Goal: Task Accomplishment & Management: Complete application form

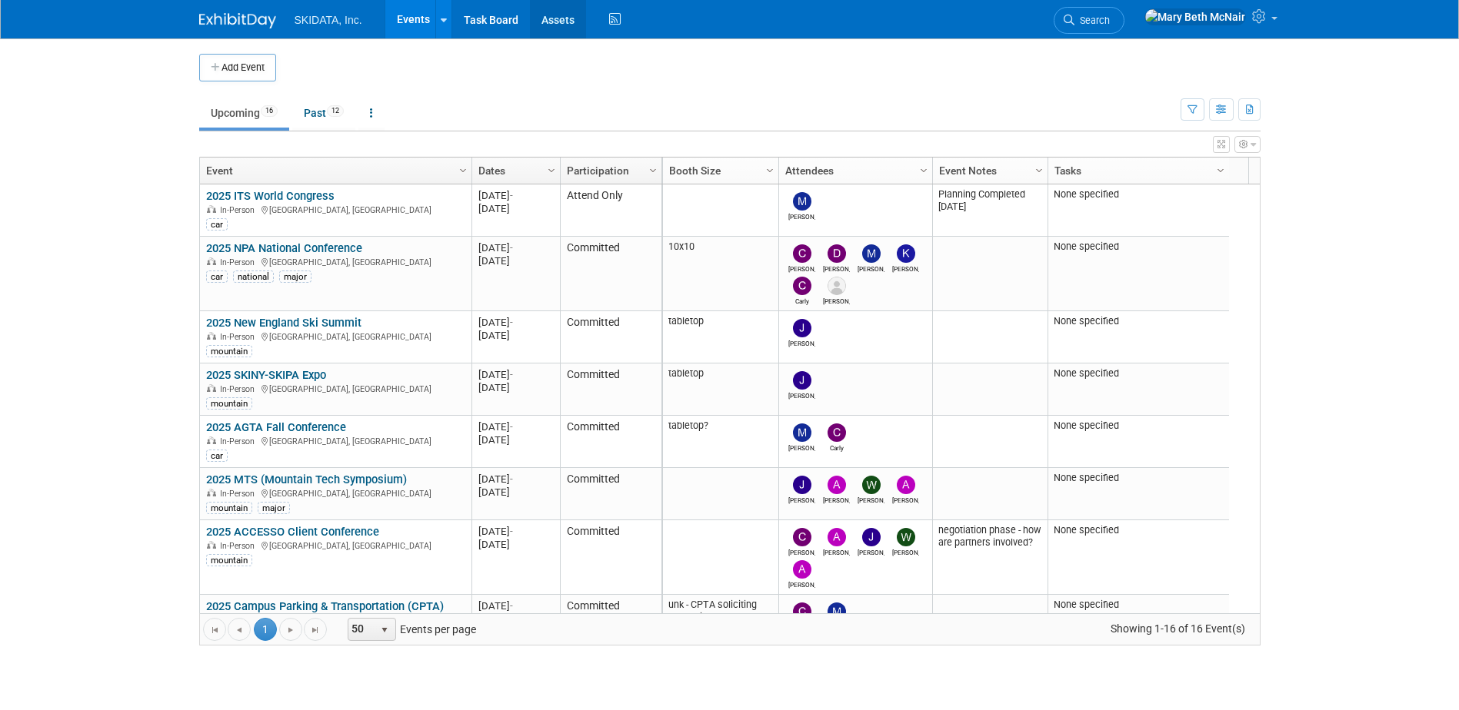
click at [547, 22] on link "Assets" at bounding box center [558, 19] width 56 height 38
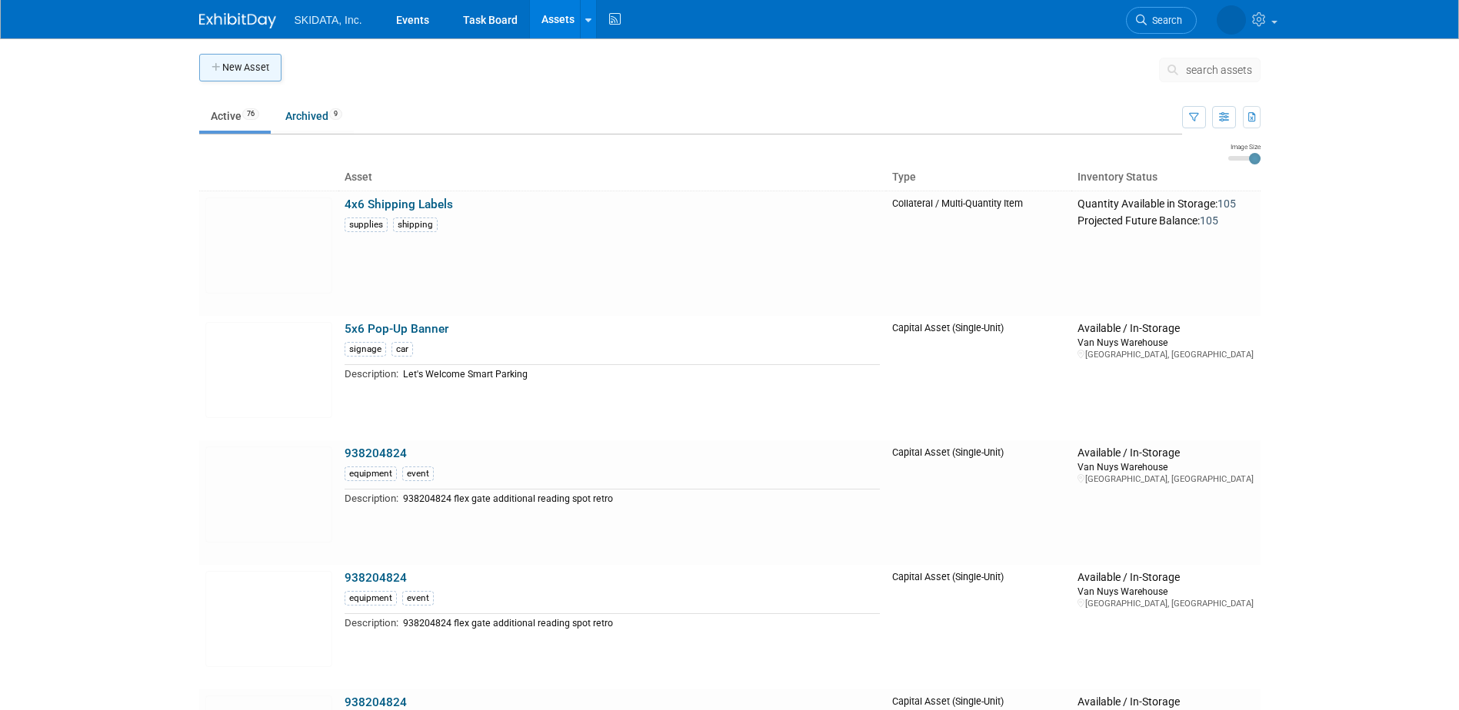
click at [266, 65] on button "New Asset" at bounding box center [240, 68] width 82 height 28
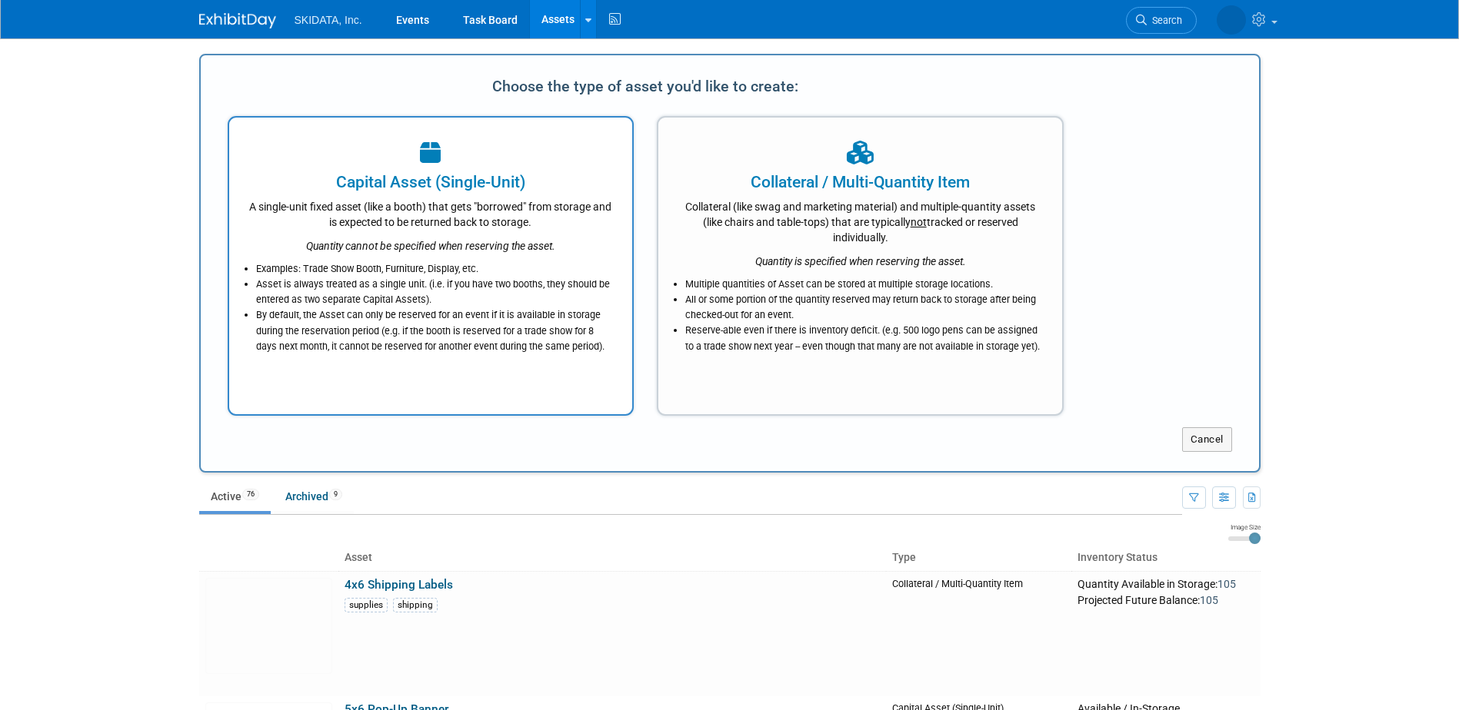
click at [484, 211] on div "A single-unit fixed asset (like a booth) that gets "borrowed" from storage and …" at bounding box center [430, 212] width 365 height 36
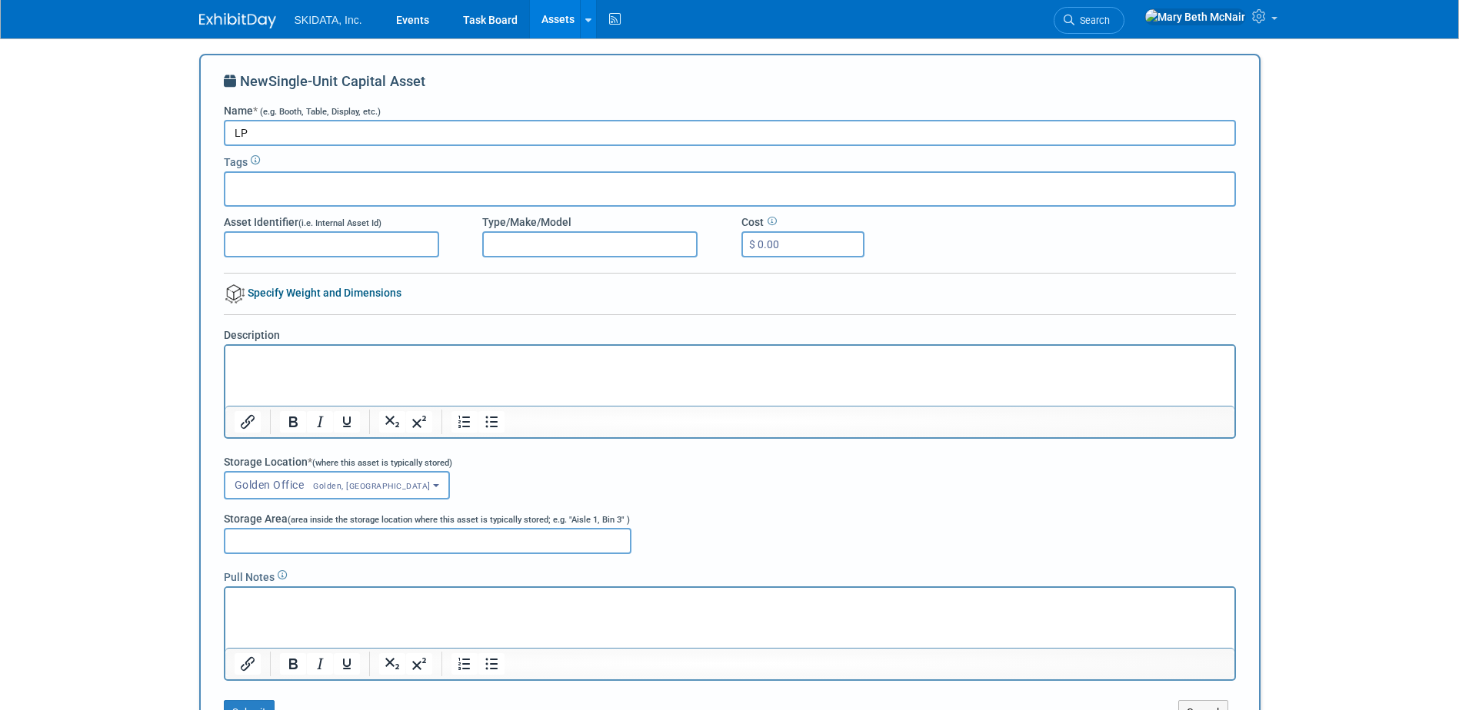
type input "L"
type input "Freestanding Pole Mount"
click at [322, 191] on input "text" at bounding box center [292, 186] width 123 height 15
type input "LPR"
click at [261, 215] on div "LPR" at bounding box center [331, 222] width 215 height 22
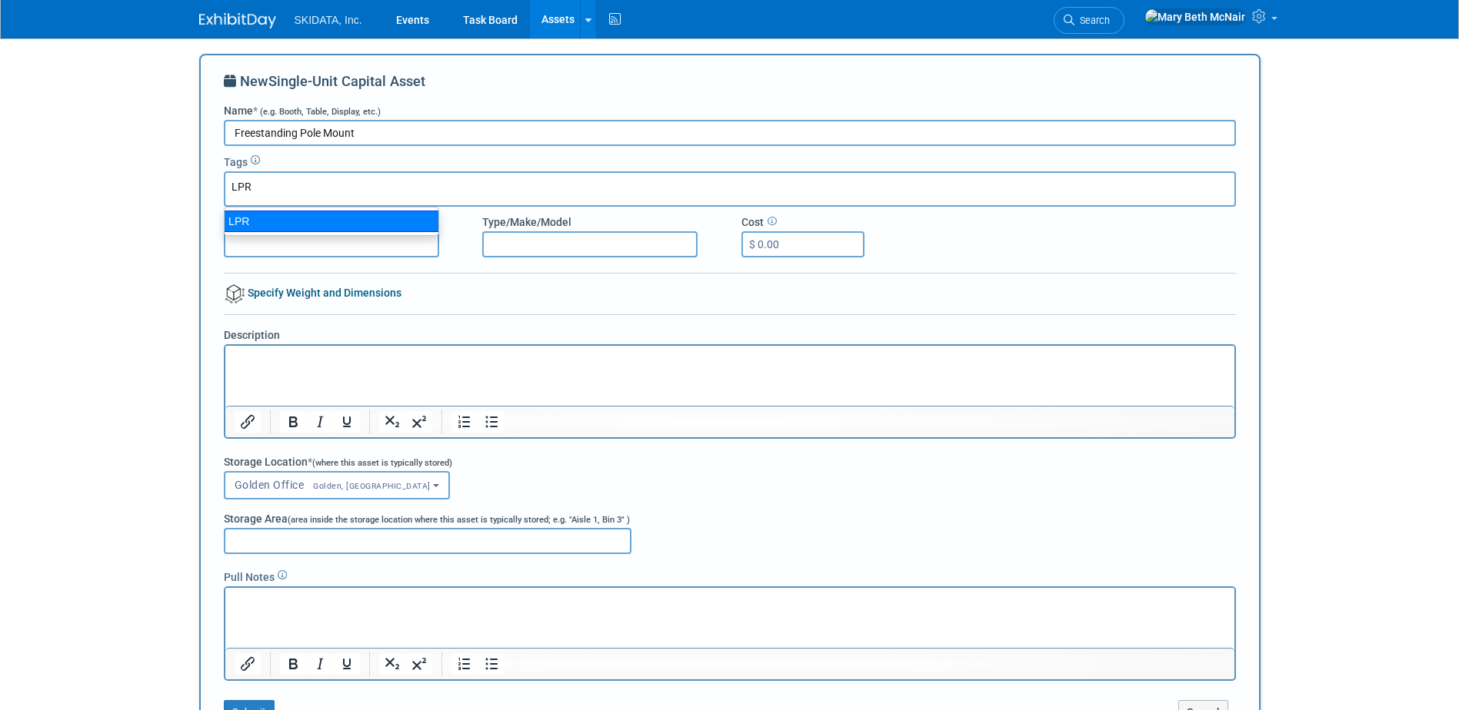
type input "LPR"
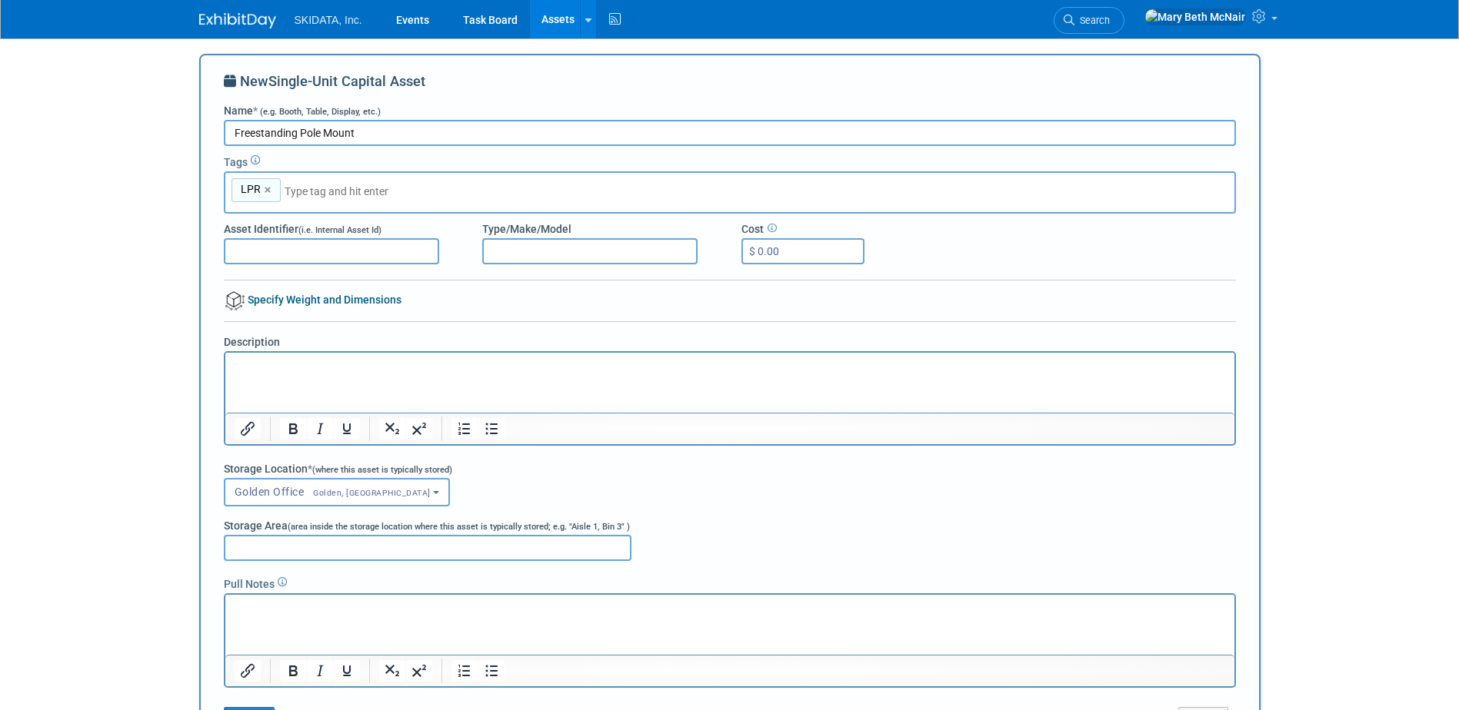
type input "a"
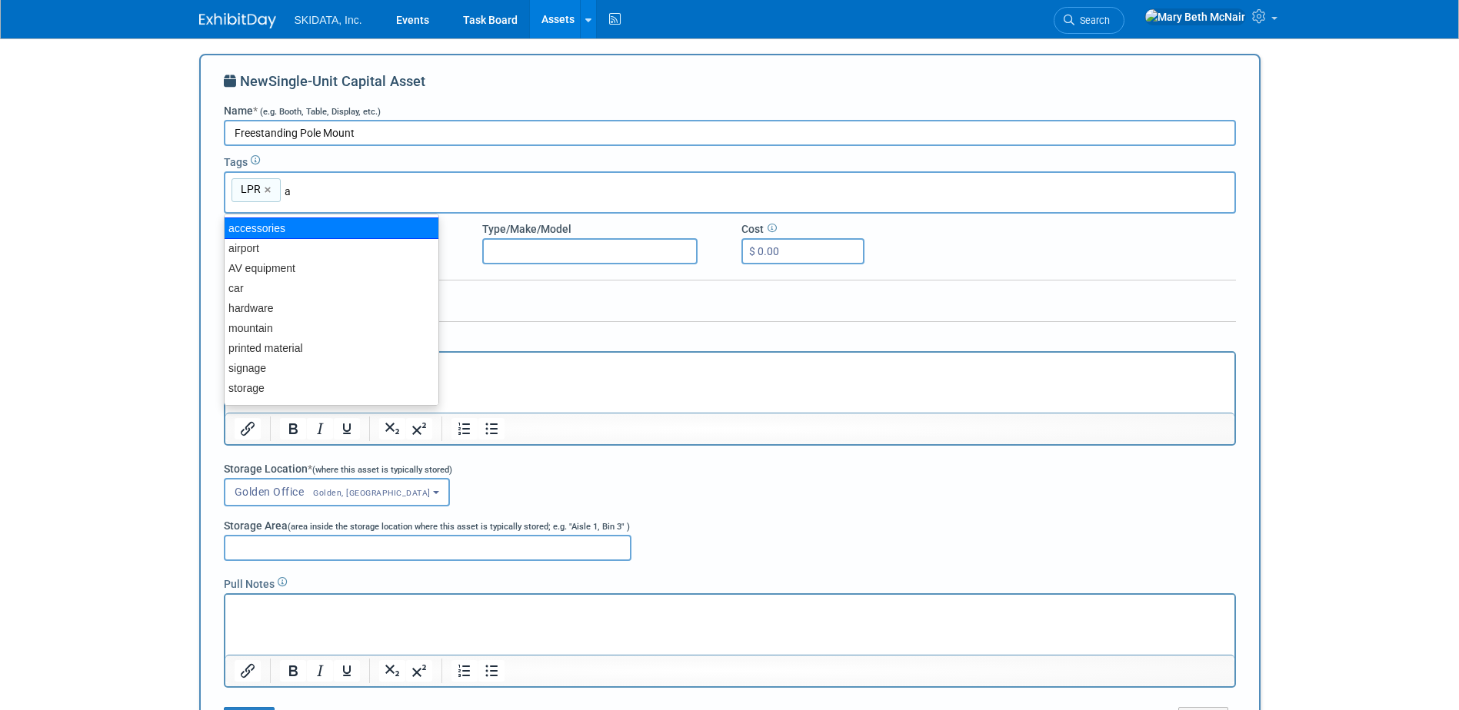
click at [264, 228] on div "accessories" at bounding box center [331, 229] width 215 height 22
type input "LPR, accessories"
type input "av"
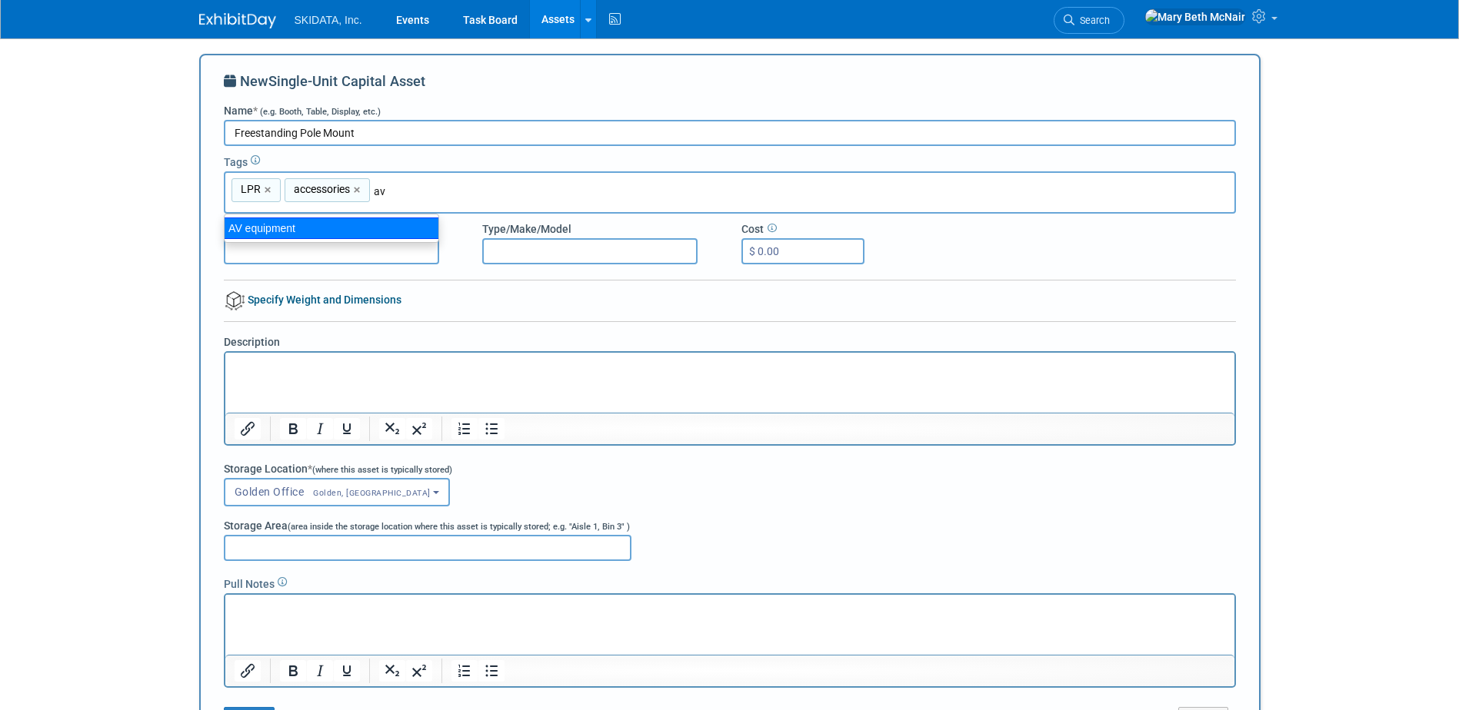
click at [294, 229] on div "AV equipment" at bounding box center [331, 229] width 215 height 22
type input "LPR, accessories, AV equipment"
click at [349, 241] on input "Asset Identifier (i.e. Internal Asset Id)" at bounding box center [331, 251] width 215 height 26
click at [545, 247] on input "Type/Make/Model" at bounding box center [589, 251] width 215 height 26
click at [317, 494] on span "Golden, CO" at bounding box center [367, 493] width 127 height 10
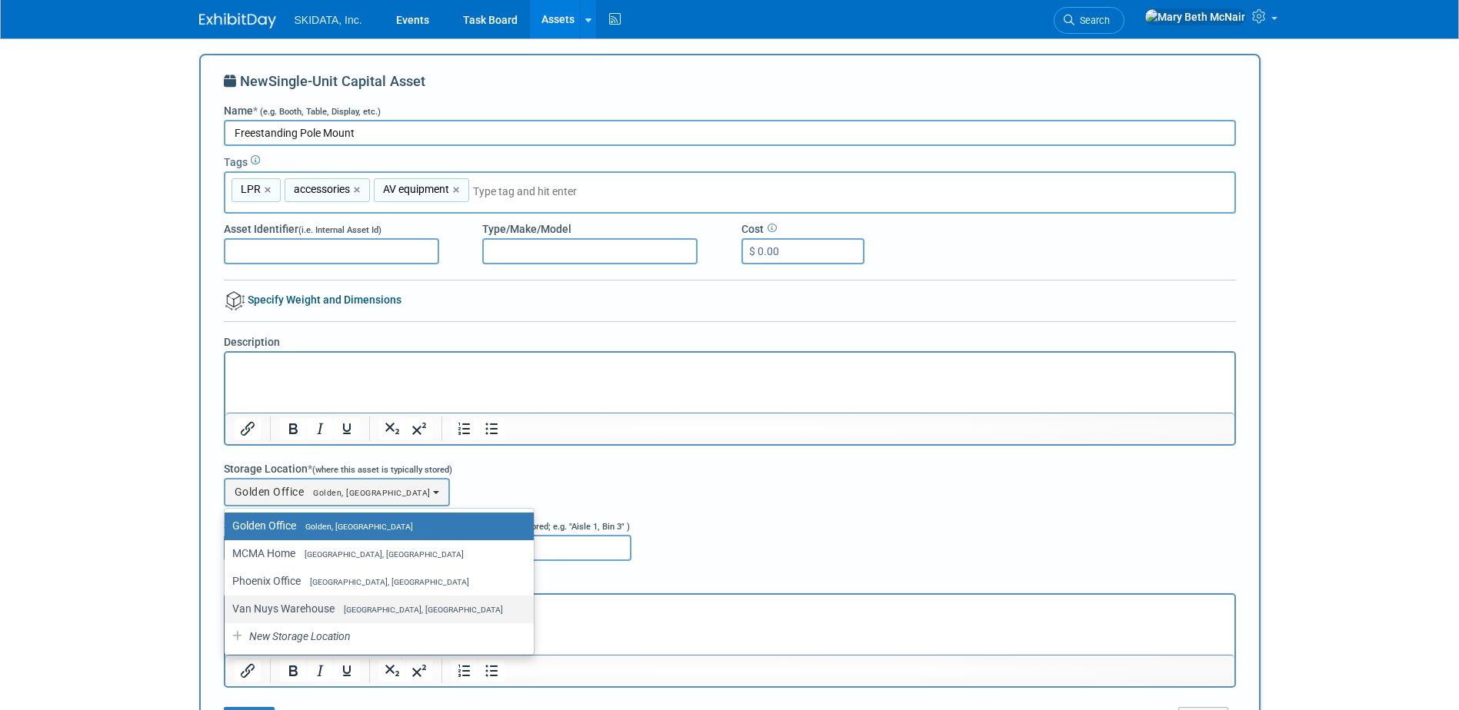
click at [293, 604] on label "Van Nuys Warehouse Los Angeles, CA" at bounding box center [375, 609] width 286 height 20
click at [227, 604] on input "Van Nuys Warehouse Los Angeles, CA" at bounding box center [222, 609] width 10 height 10
select select "11224007"
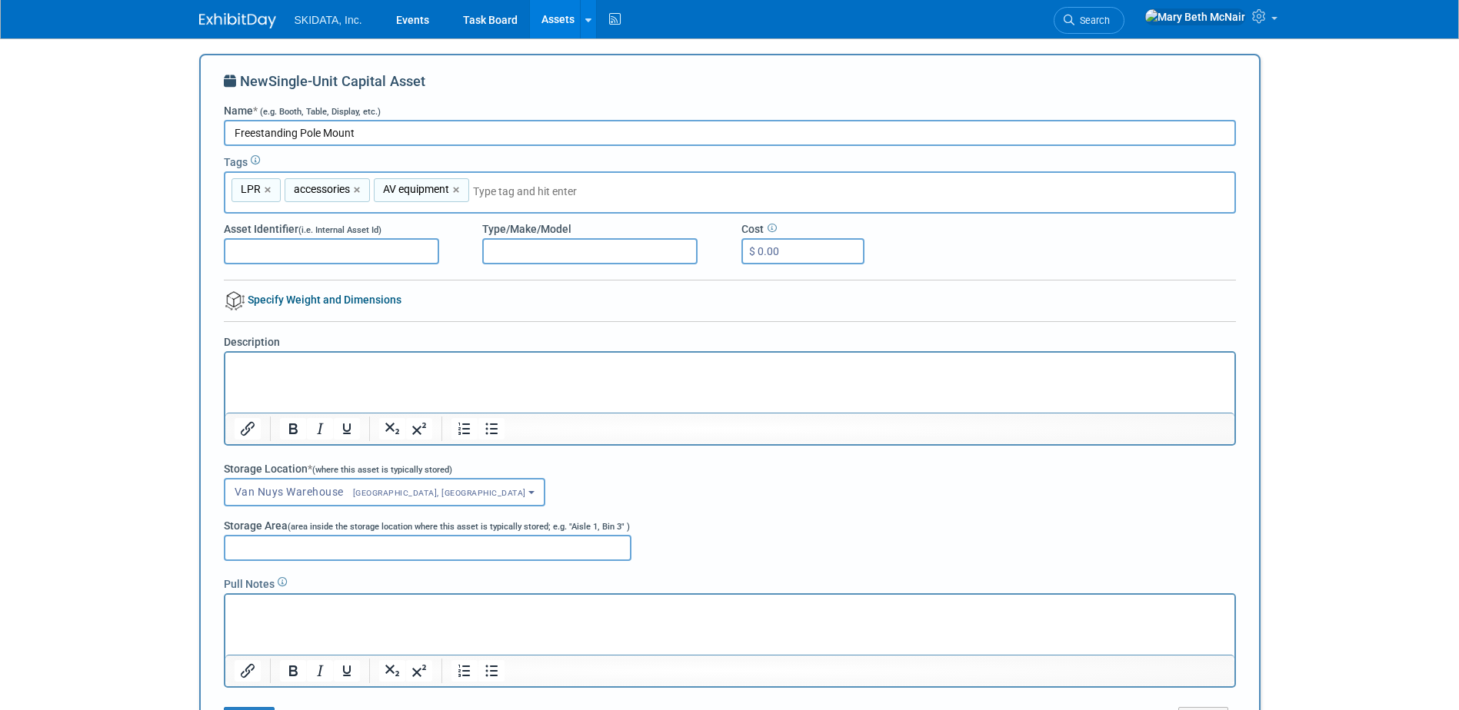
drag, startPoint x: 771, startPoint y: 243, endPoint x: 820, endPoint y: 311, distance: 84.3
click at [771, 243] on input "$ 0.00" at bounding box center [802, 251] width 123 height 26
type input "$ 307.29"
click at [739, 284] on div at bounding box center [730, 286] width 1012 height 12
click at [572, 249] on input "Type/Make/Model" at bounding box center [589, 251] width 215 height 26
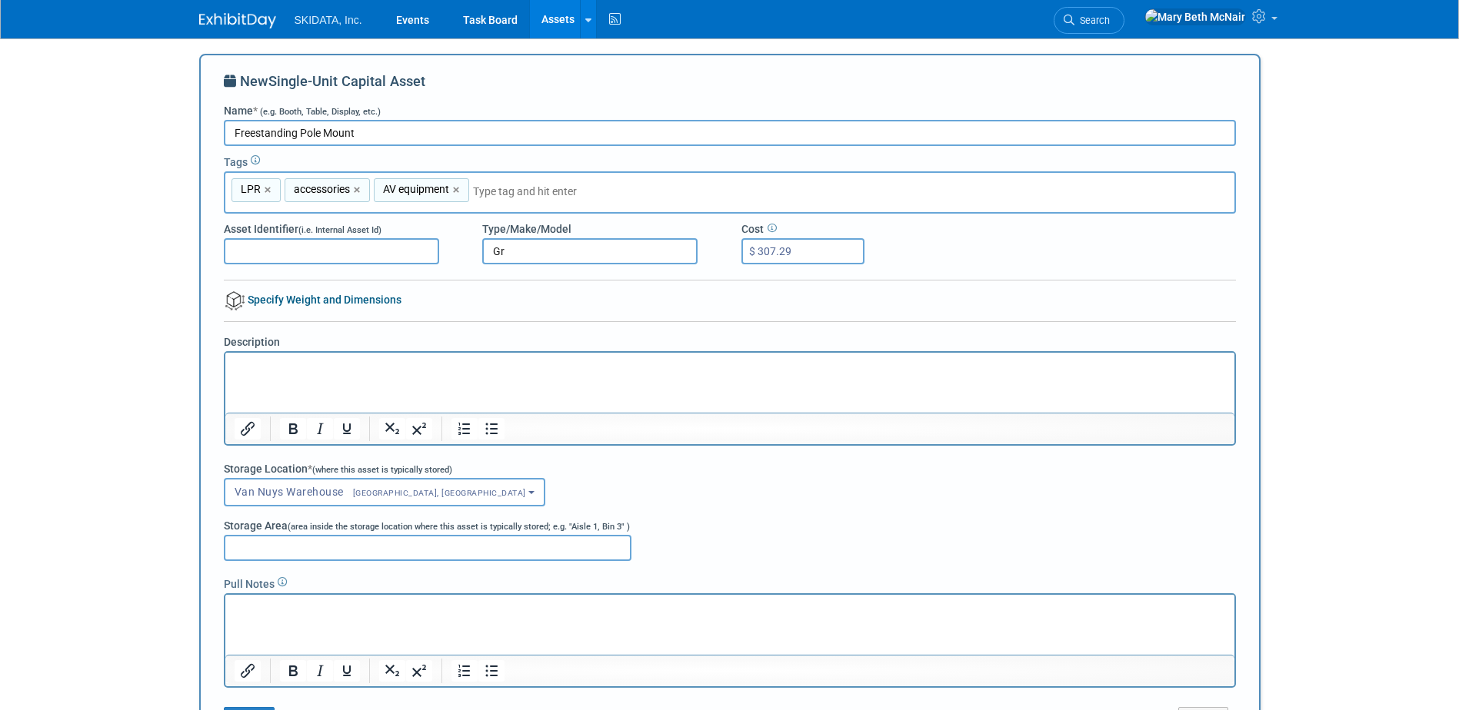
type input "G"
type input "Light Stand/Gravity Stands/MFR# GR-GLS431B"
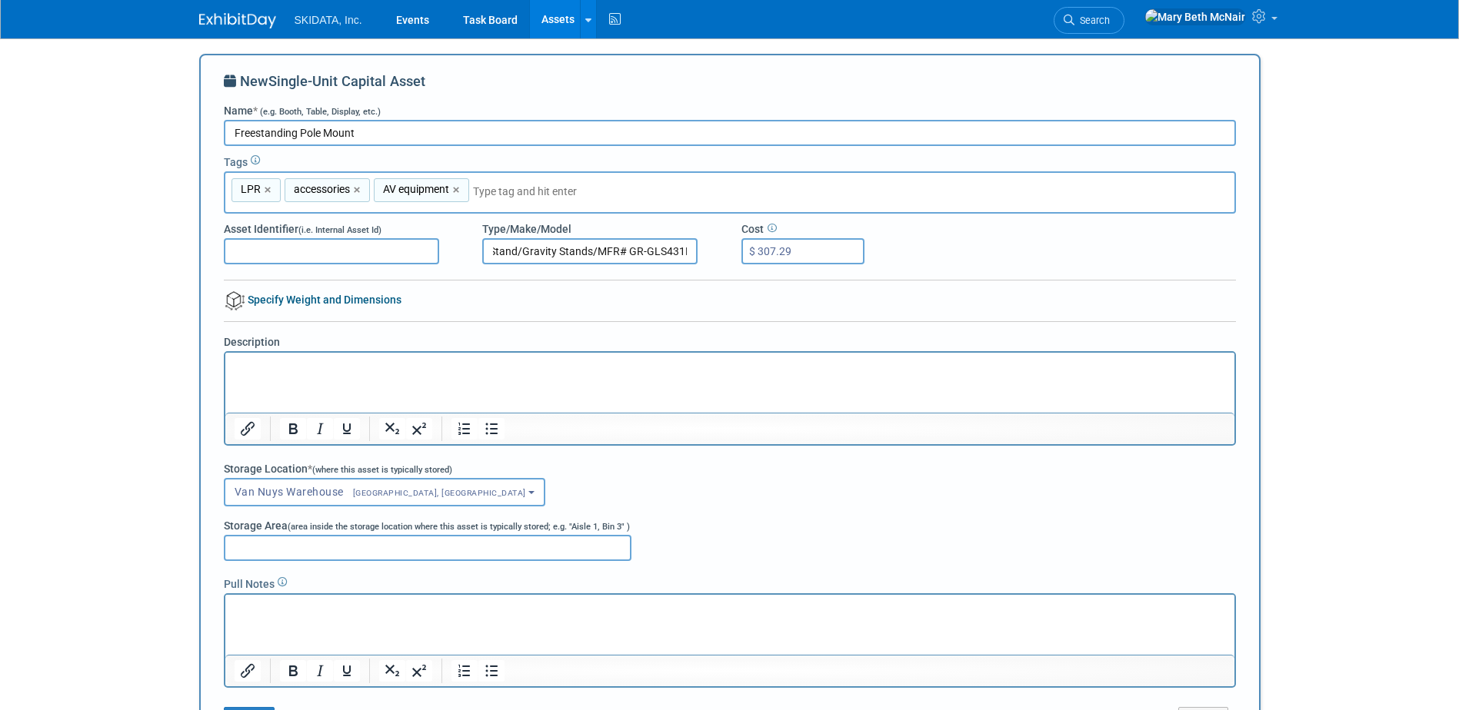
click at [330, 306] on link "Specify Weight and Dimensions" at bounding box center [313, 300] width 178 height 12
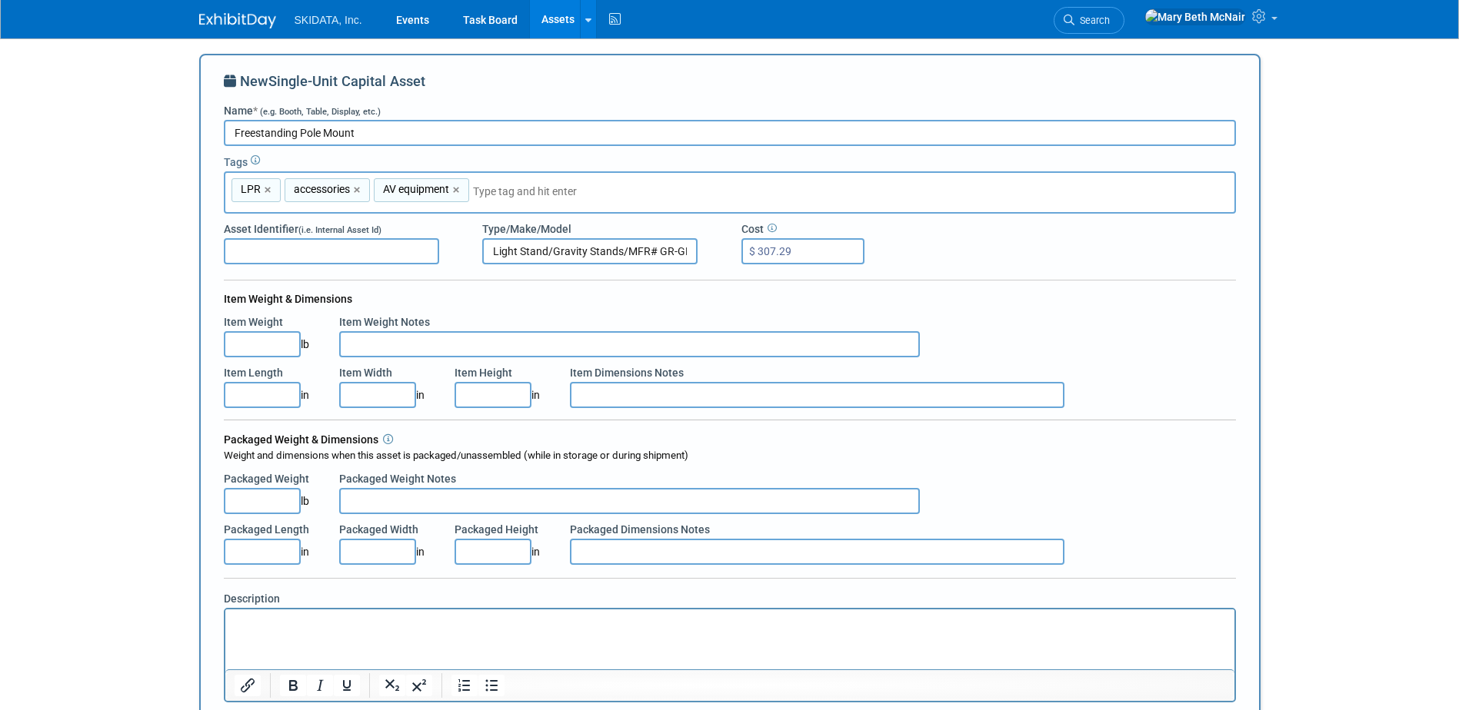
click at [268, 338] on input "Item Weight" at bounding box center [262, 344] width 77 height 26
type input "39.00"
click at [281, 400] on input "Item Length" at bounding box center [262, 395] width 77 height 26
type input "95.30"
click at [654, 393] on input "Item Dimensions Notes" at bounding box center [817, 395] width 494 height 26
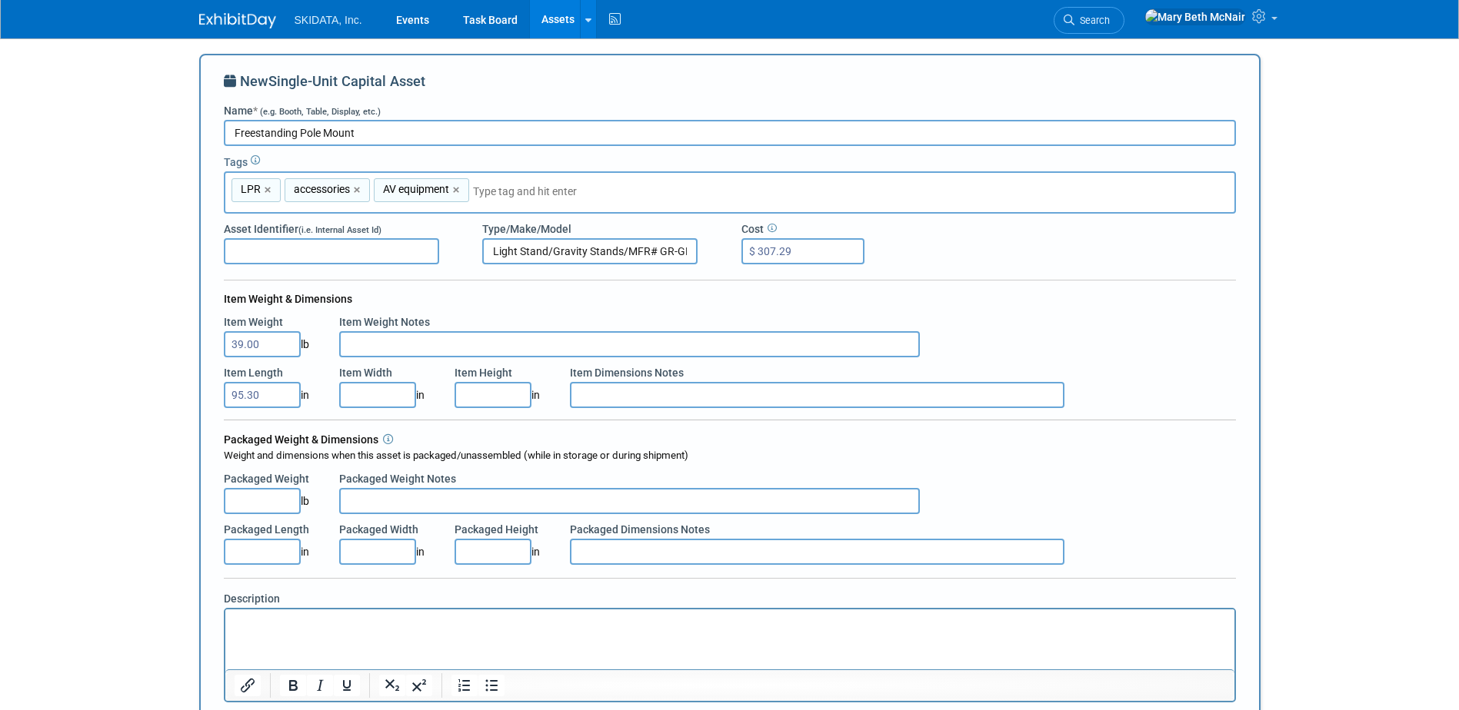
click at [281, 551] on input "Packaged Length" at bounding box center [262, 552] width 77 height 26
type input "55.90"
click at [392, 620] on p "Rich Text Area. Press ALT-0 for help." at bounding box center [729, 622] width 991 height 15
click at [369, 398] on input "Item Width" at bounding box center [377, 395] width 77 height 26
type input "12.30"
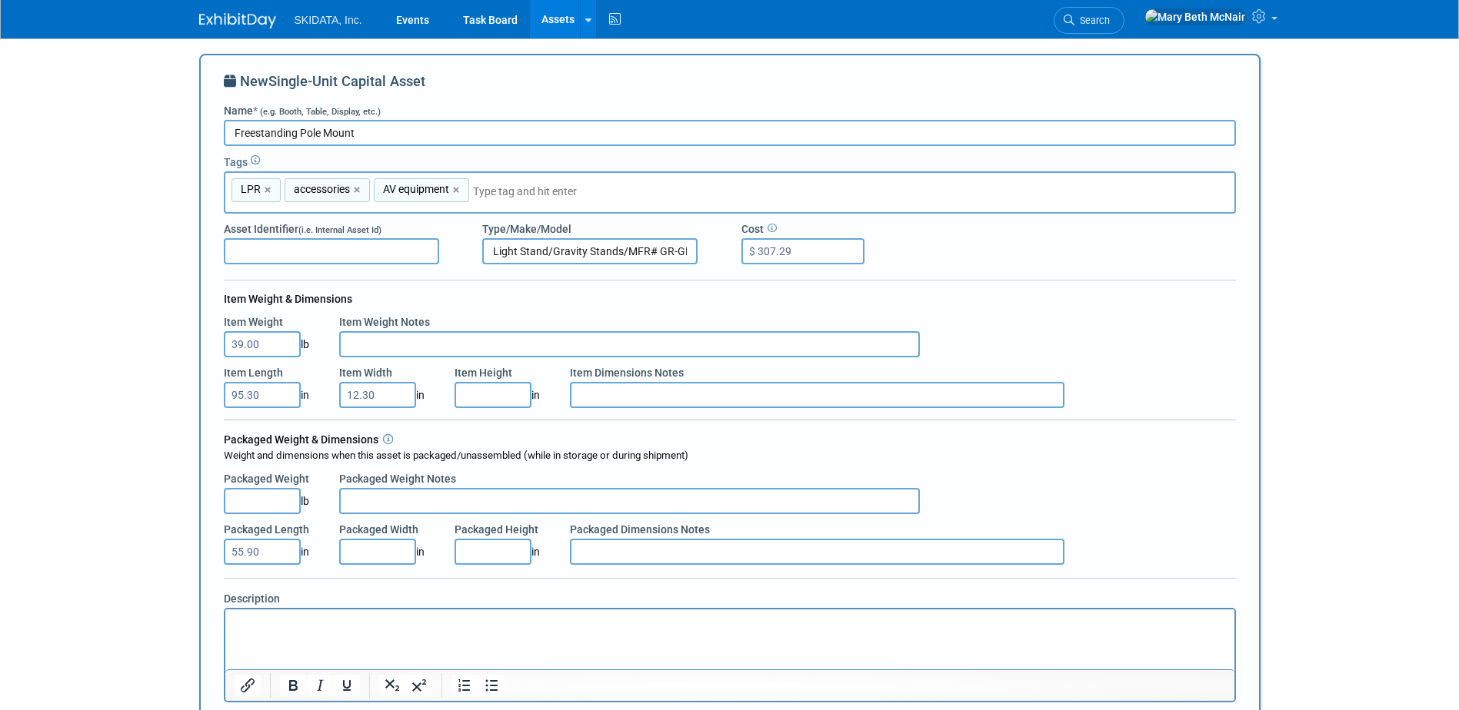
click at [394, 556] on input "Packaged Width" at bounding box center [377, 552] width 77 height 26
type input "12.30"
click at [484, 556] on input "Packaged Height" at bounding box center [492, 552] width 77 height 26
click at [500, 396] on input "Item Height" at bounding box center [492, 395] width 77 height 26
type input "95.30"
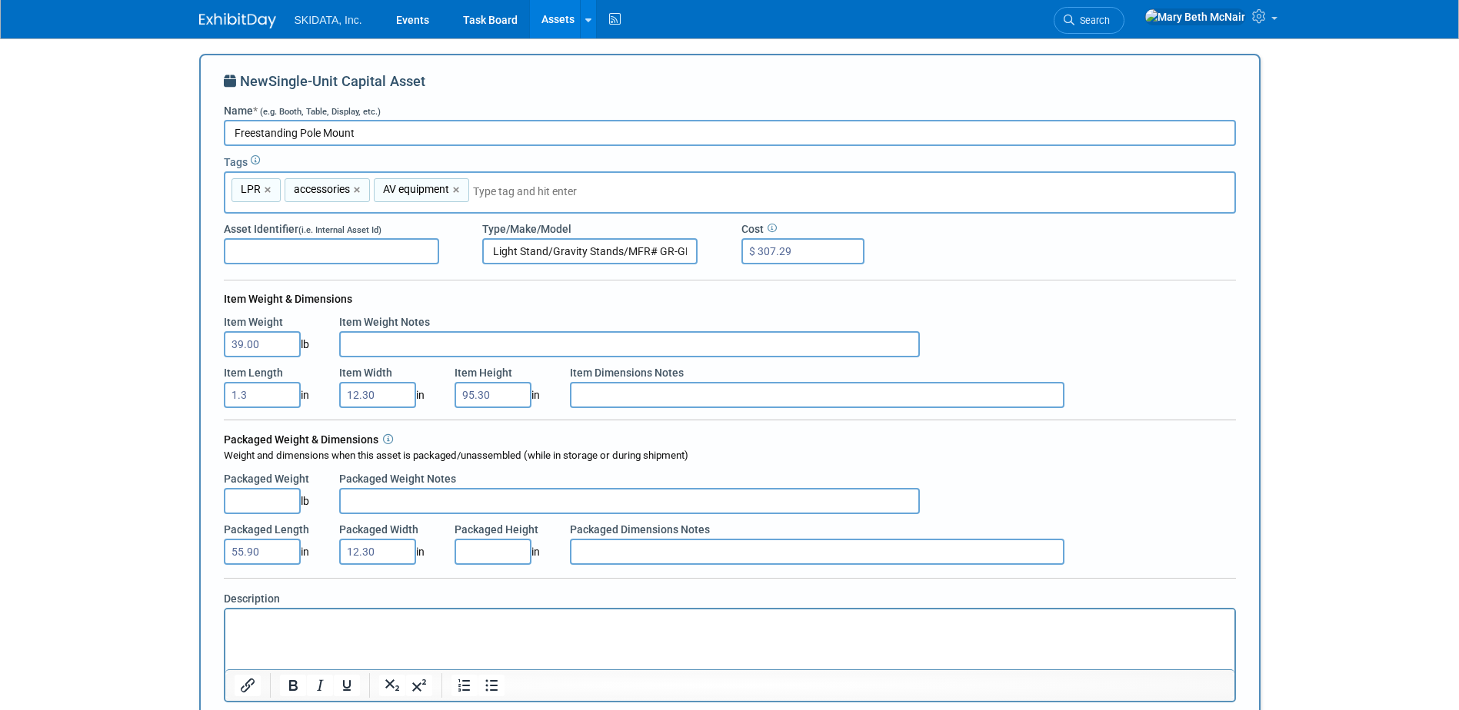
type input "1.38"
click at [657, 404] on input "Item Dimensions Notes" at bounding box center [817, 395] width 494 height 26
type input "L"
type input "44lb load capacity"
click at [571, 613] on html at bounding box center [729, 620] width 1009 height 22
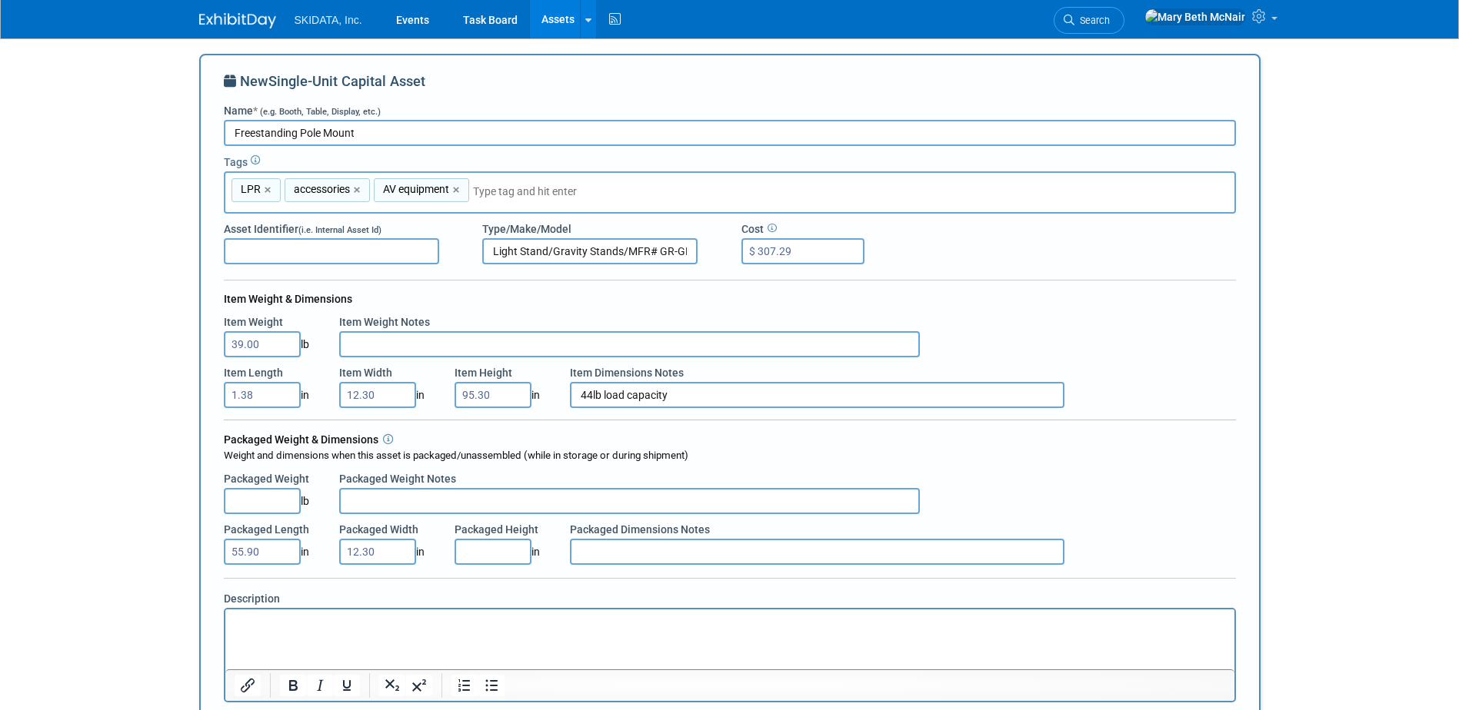
click at [337, 615] on p "Rich Text Area. Press ALT-0 for help." at bounding box center [729, 622] width 991 height 15
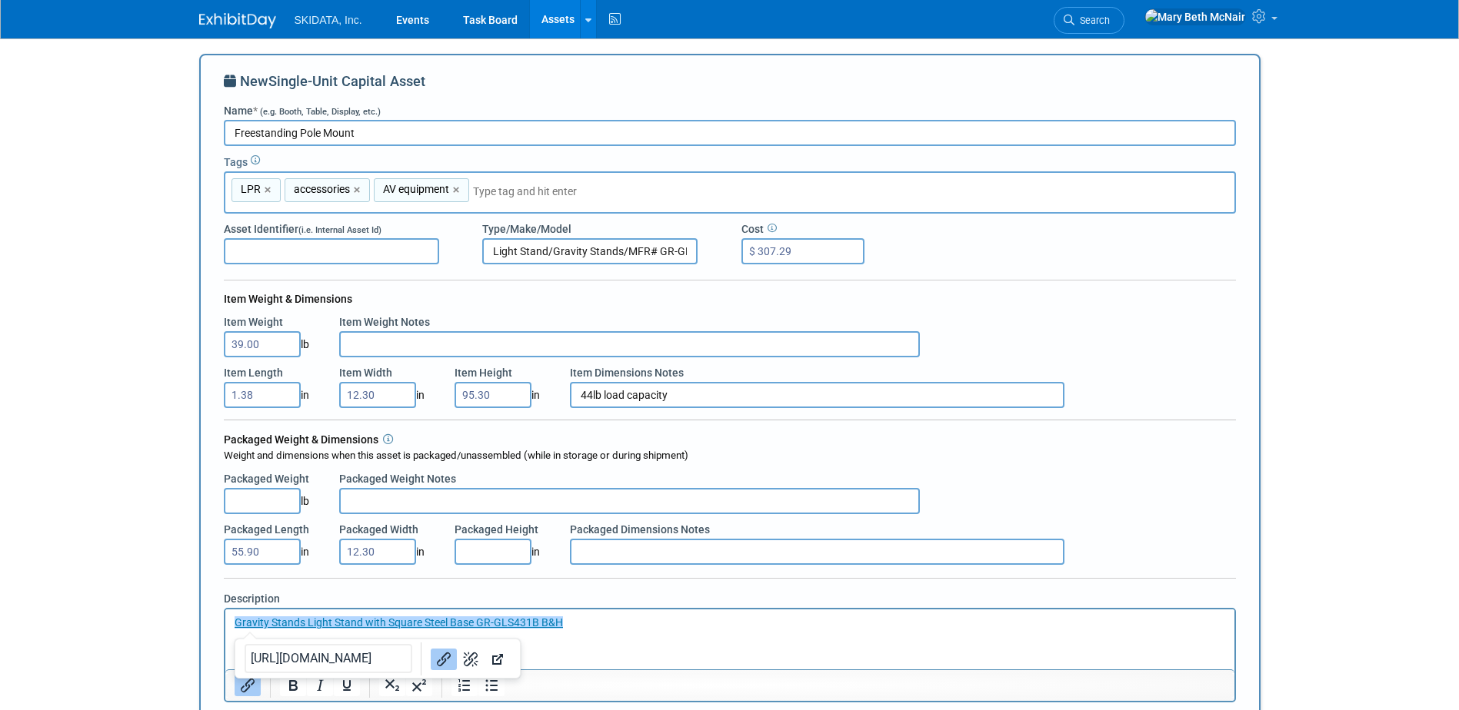
click at [600, 630] on html "﻿Gravity Stands Light Stand with Square Steel Base GR-GLS431B B&H" at bounding box center [729, 620] width 1009 height 22
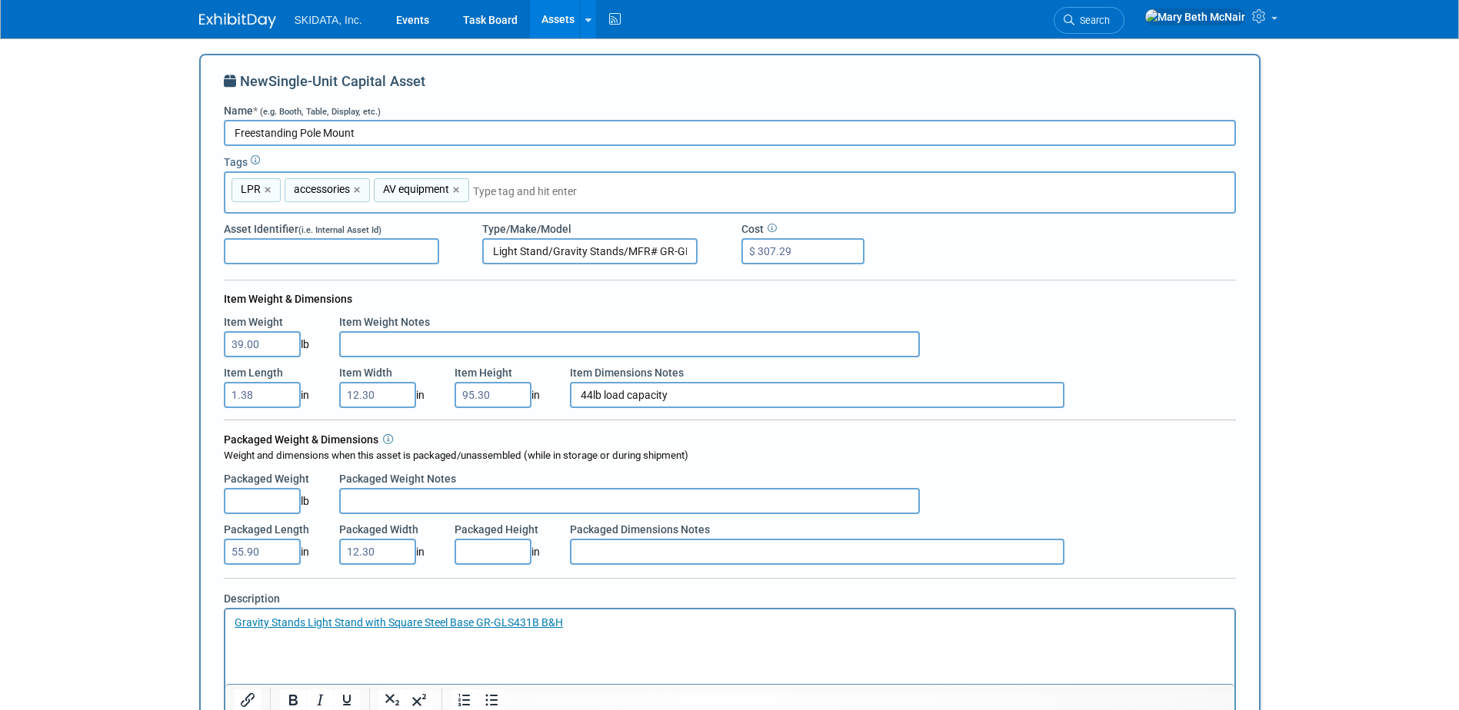
click at [274, 497] on input "Packaged Weight" at bounding box center [262, 501] width 77 height 26
click at [288, 494] on input "Packaged Weight" at bounding box center [262, 501] width 77 height 26
type input "42.00"
click at [393, 496] on input "Packaged Weight Notes" at bounding box center [629, 501] width 581 height 26
click at [701, 395] on input "44lb load capacity" at bounding box center [817, 395] width 494 height 26
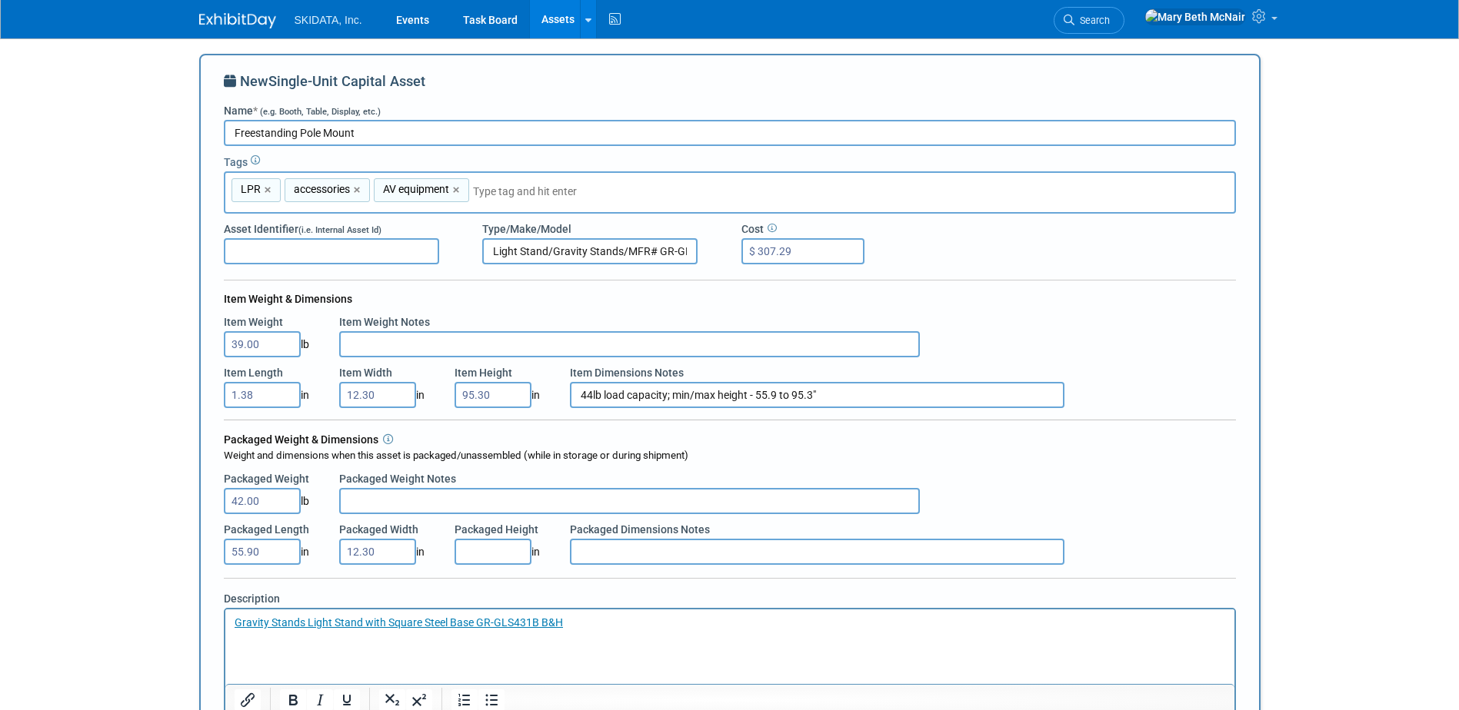
click at [777, 394] on input "44lb load capacity; min/max height - 55.9 to 95.3"" at bounding box center [817, 395] width 494 height 26
click at [823, 394] on input "44lb load capacity; min/max height - 55.9" to 95.3"" at bounding box center [817, 395] width 494 height 26
click at [717, 388] on input "44lb load capacity; min/max height - 55.9" to 95.3"" at bounding box center [817, 395] width 494 height 26
click at [853, 391] on input "44lb load capacity; min/max pole height - 55.9" to 95.3"" at bounding box center [817, 395] width 494 height 26
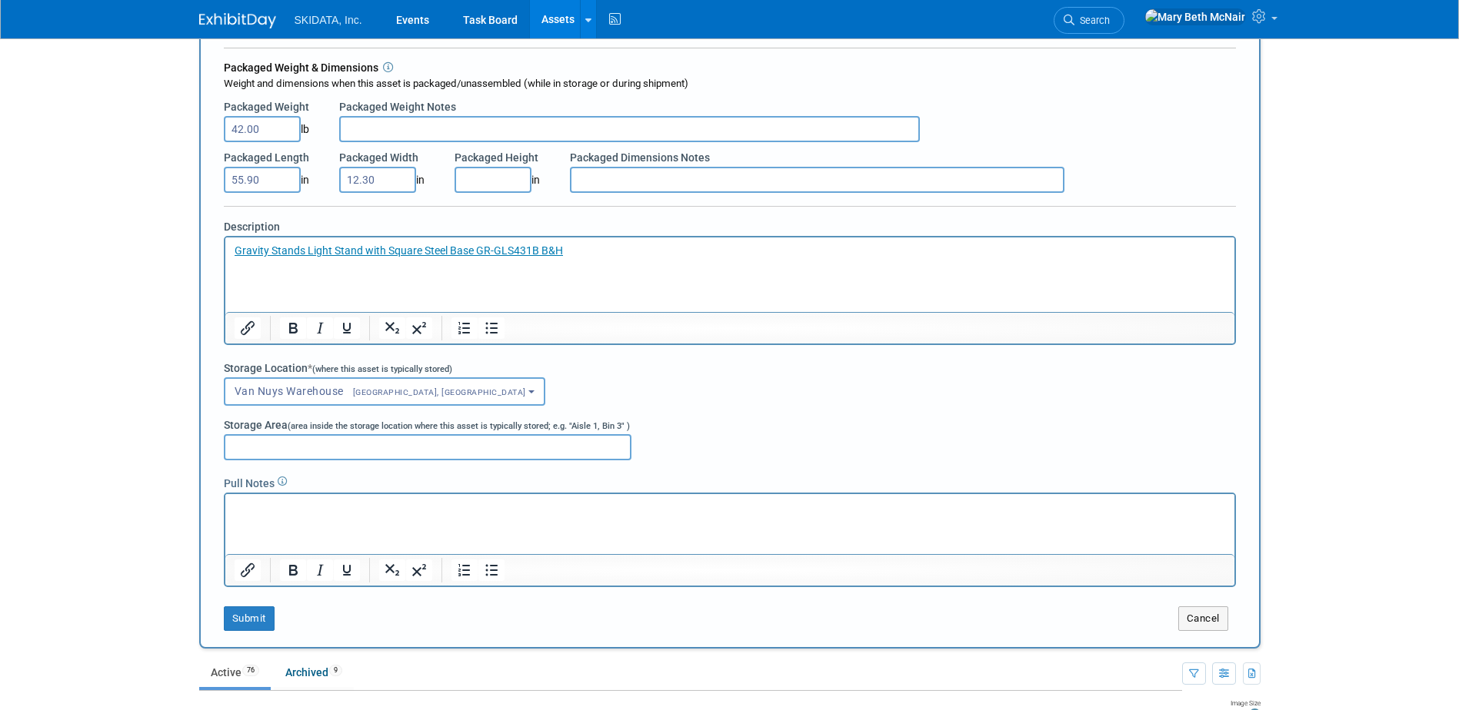
scroll to position [384, 0]
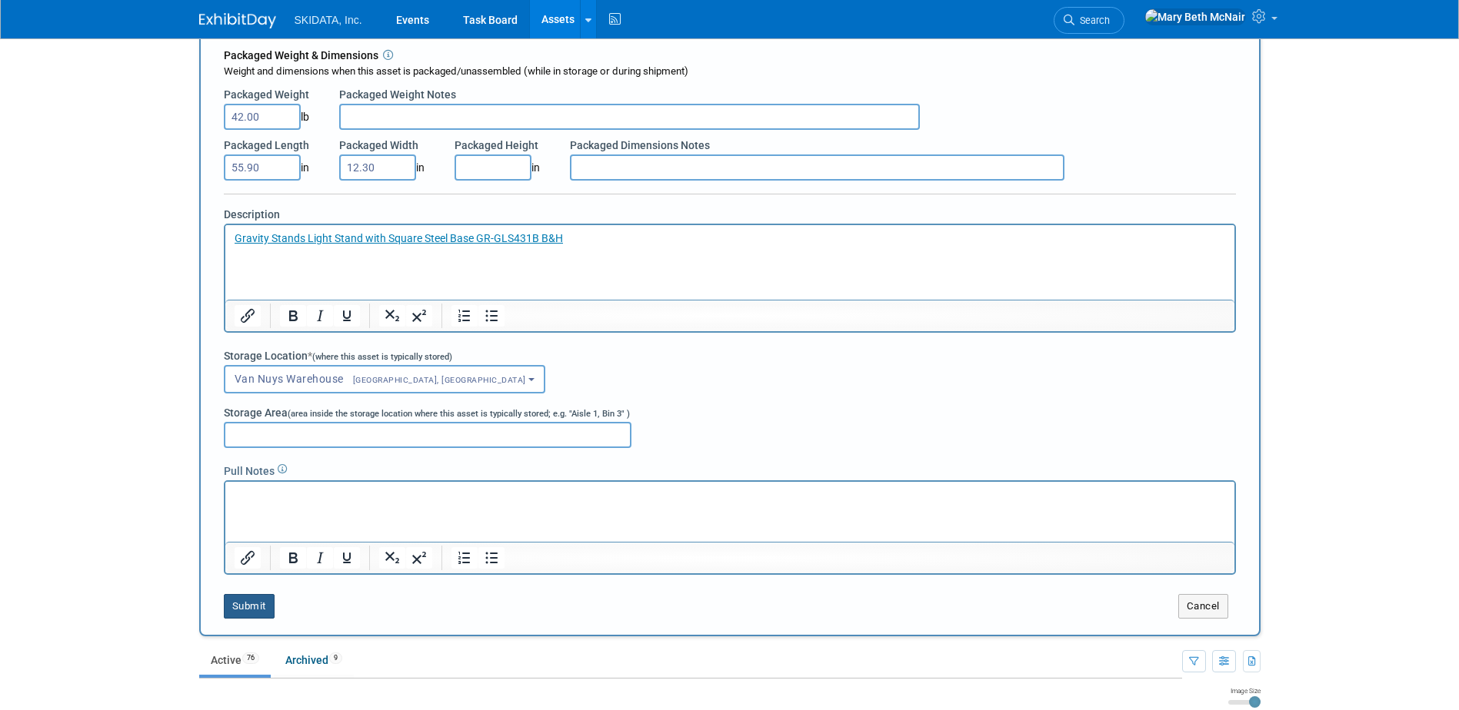
type input "44lb load capacity; min/max pole height - 55.9" to 95.3"; 12.3" square base"
click at [252, 600] on button "Submit" at bounding box center [249, 606] width 51 height 25
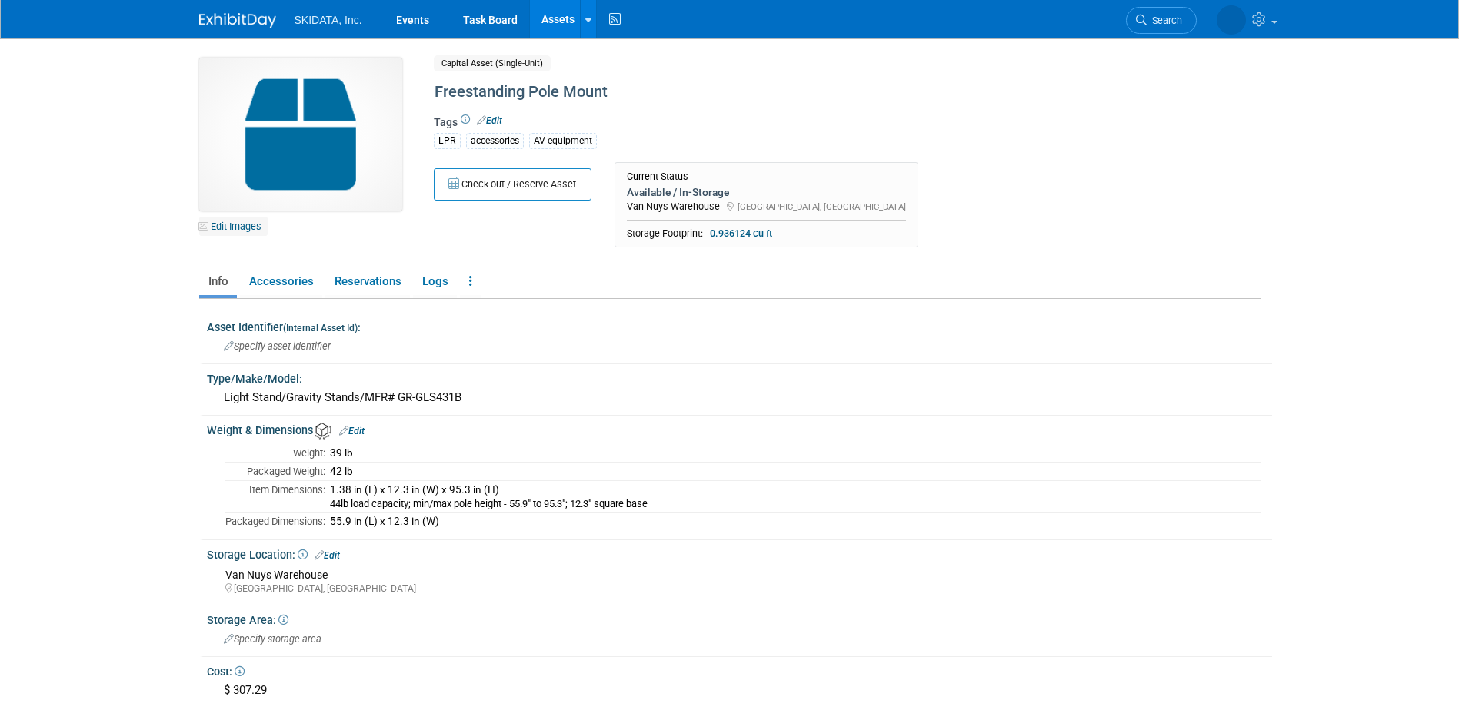
click at [239, 228] on link "Edit Images" at bounding box center [233, 226] width 68 height 19
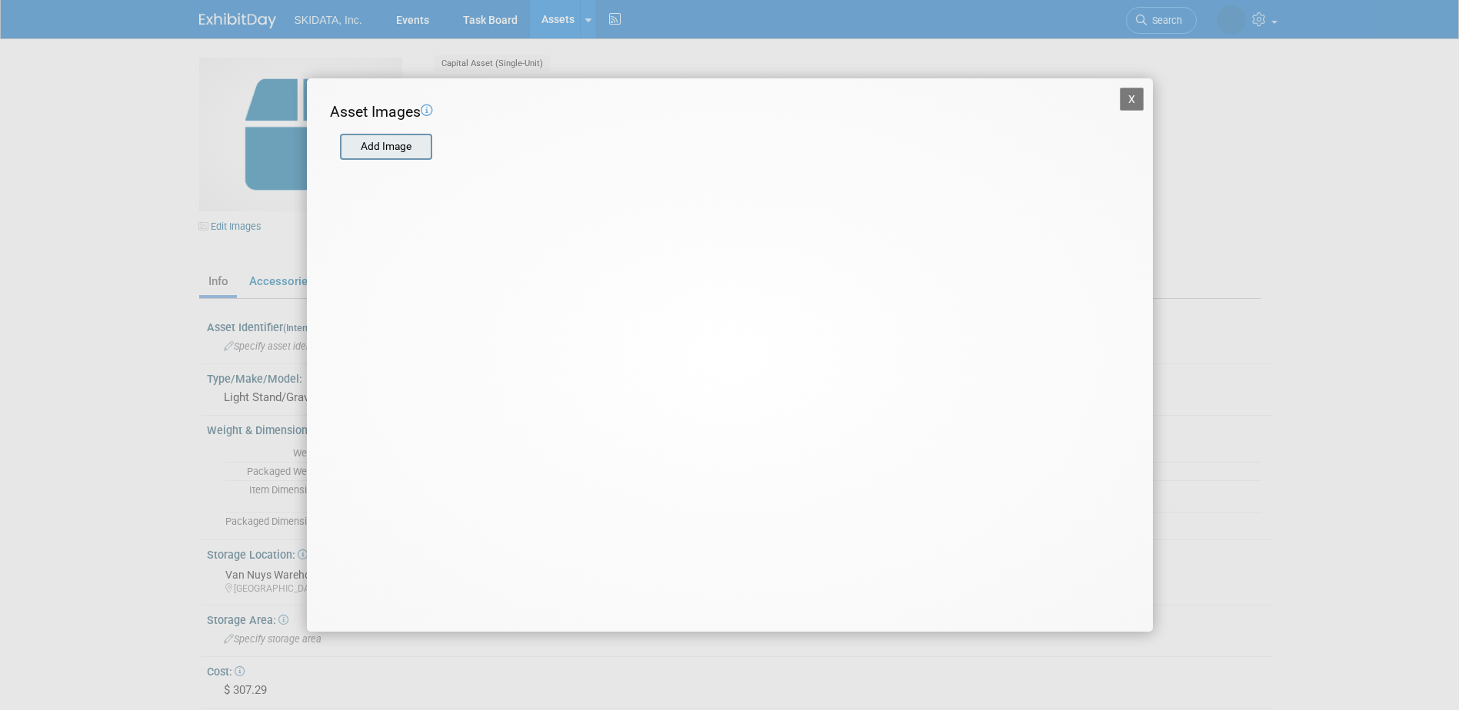
click at [360, 155] on input "file" at bounding box center [339, 146] width 183 height 23
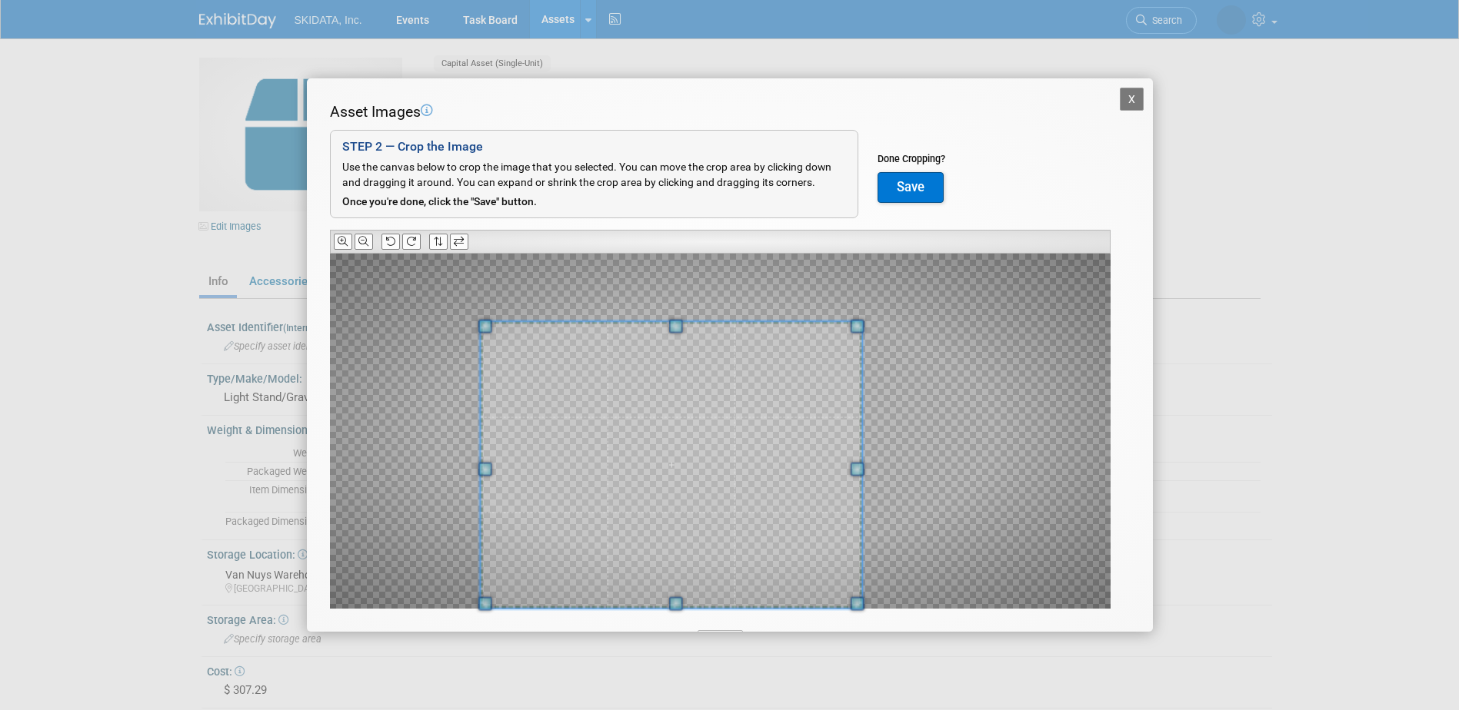
click at [456, 634] on div "X Asset Images Add Image STEP 2 — Crop the Image Use the canvas below to crop t…" at bounding box center [729, 355] width 1459 height 710
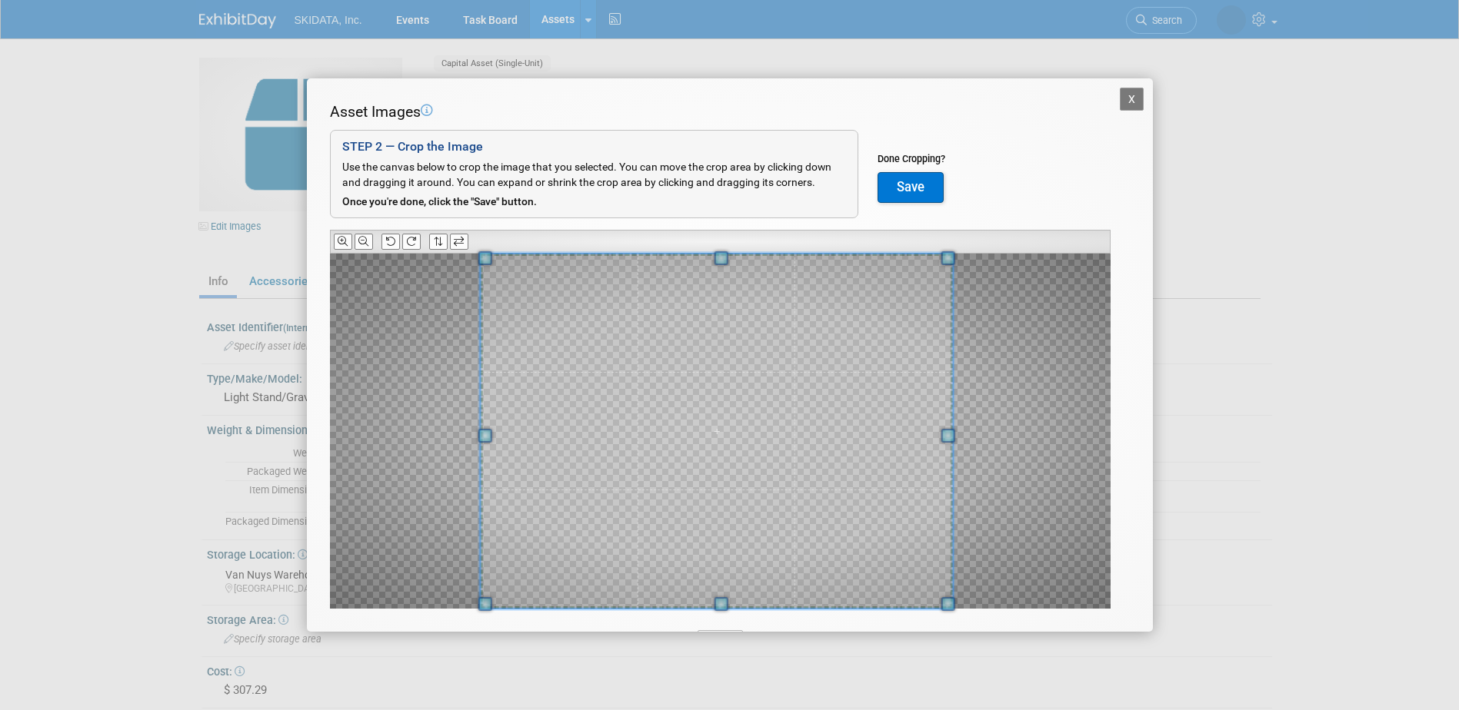
click at [940, 223] on div "Asset Images Add Image STEP 2 — Crop the Image Use the canvas below to crop the…" at bounding box center [730, 379] width 800 height 556
click at [749, 415] on span at bounding box center [717, 431] width 472 height 355
click at [911, 169] on div "Done Cropping? Save" at bounding box center [911, 177] width 68 height 51
click at [907, 188] on button "Save" at bounding box center [910, 187] width 66 height 31
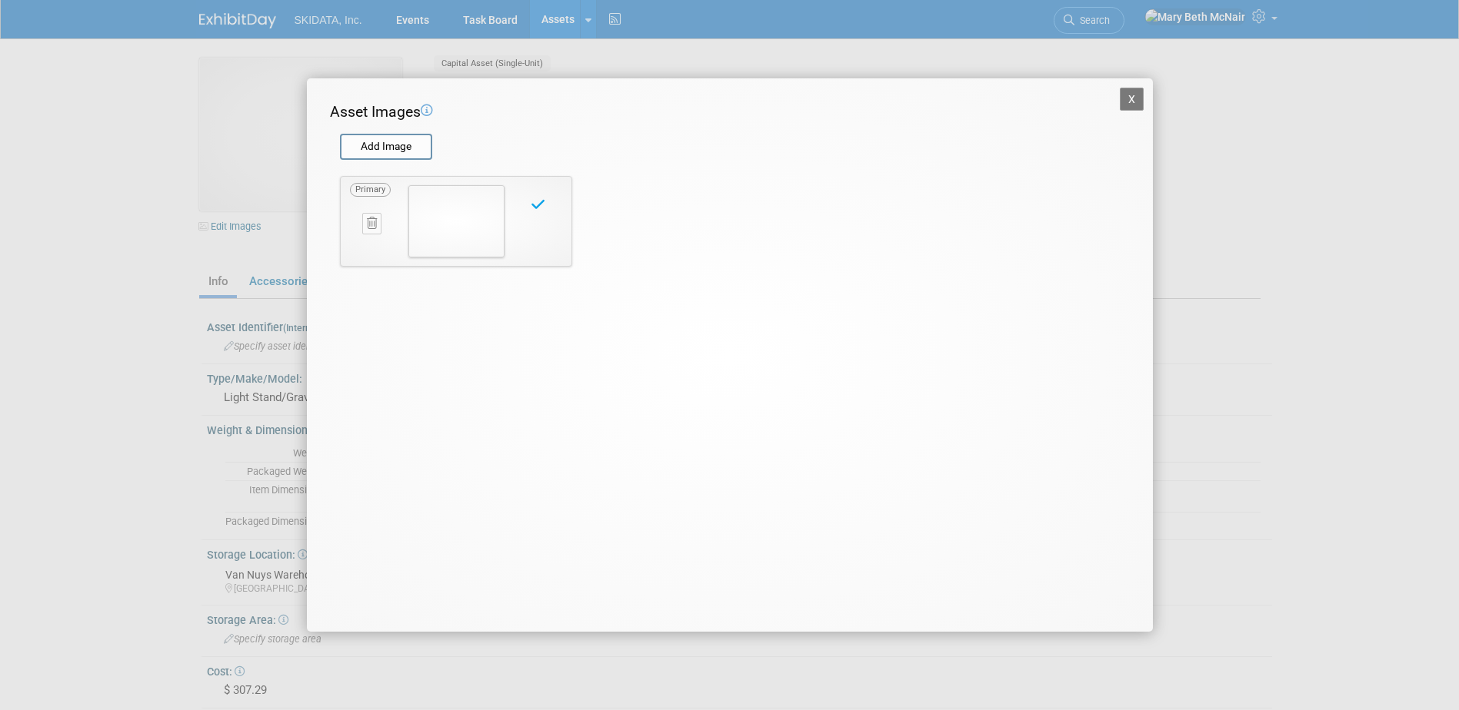
click at [1133, 105] on button "X" at bounding box center [1131, 99] width 25 height 23
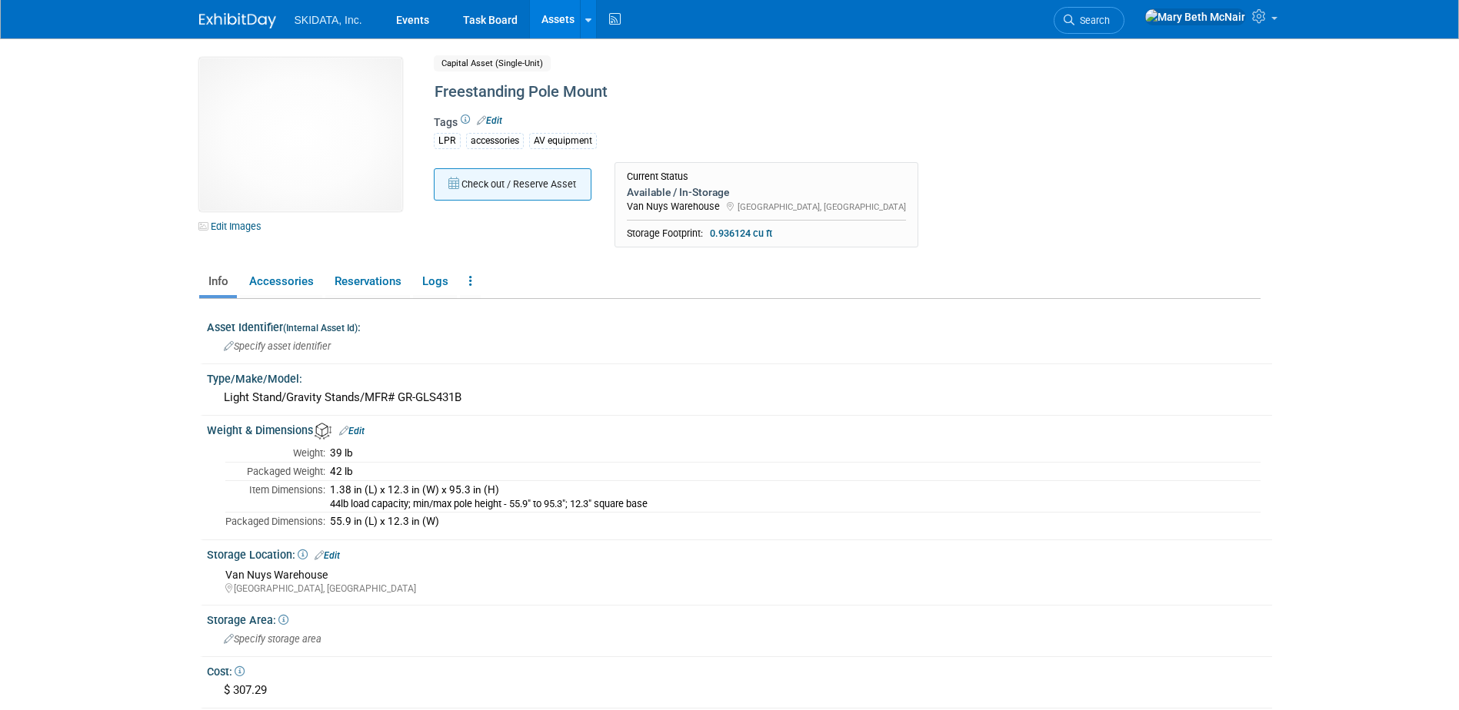
click at [510, 176] on button "Check out / Reserve Asset" at bounding box center [513, 184] width 158 height 32
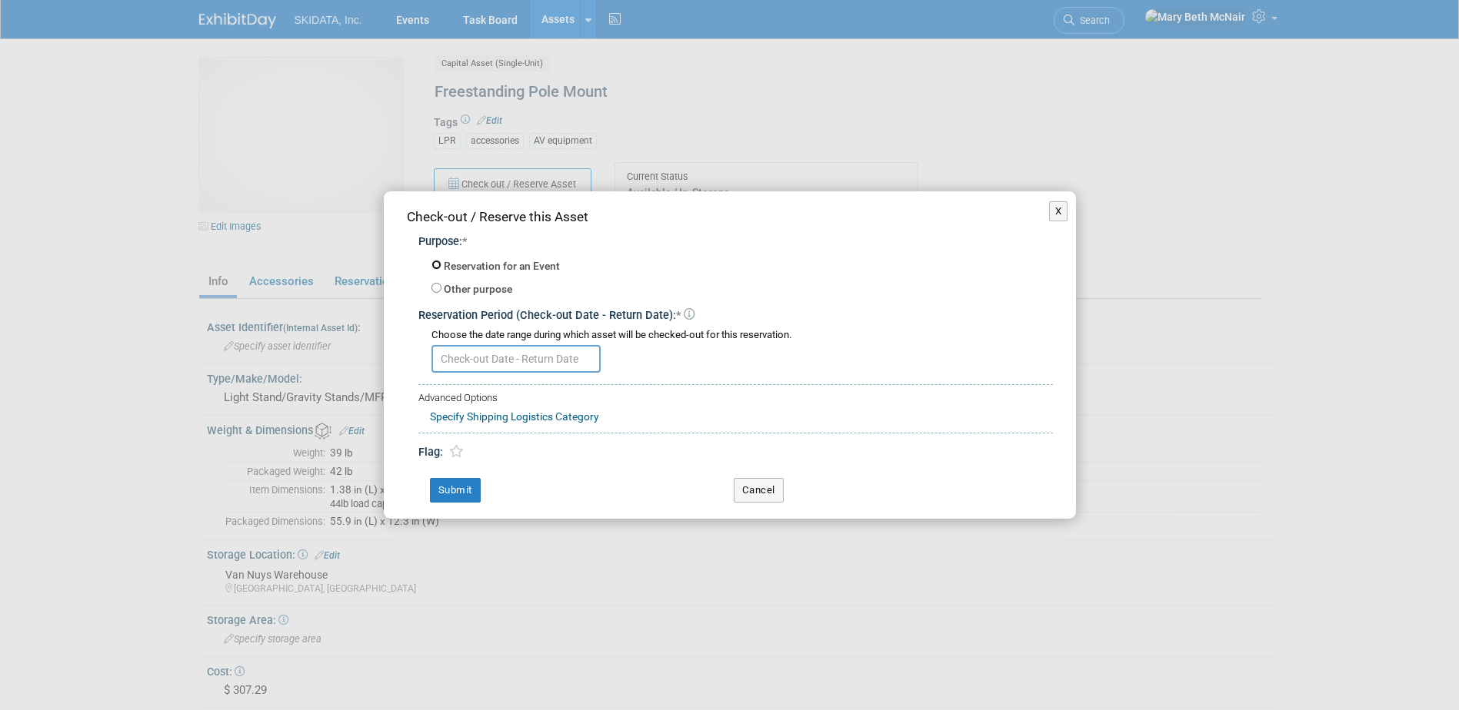
click at [441, 266] on input "Reservation for an Event" at bounding box center [436, 265] width 10 height 10
radio input "true"
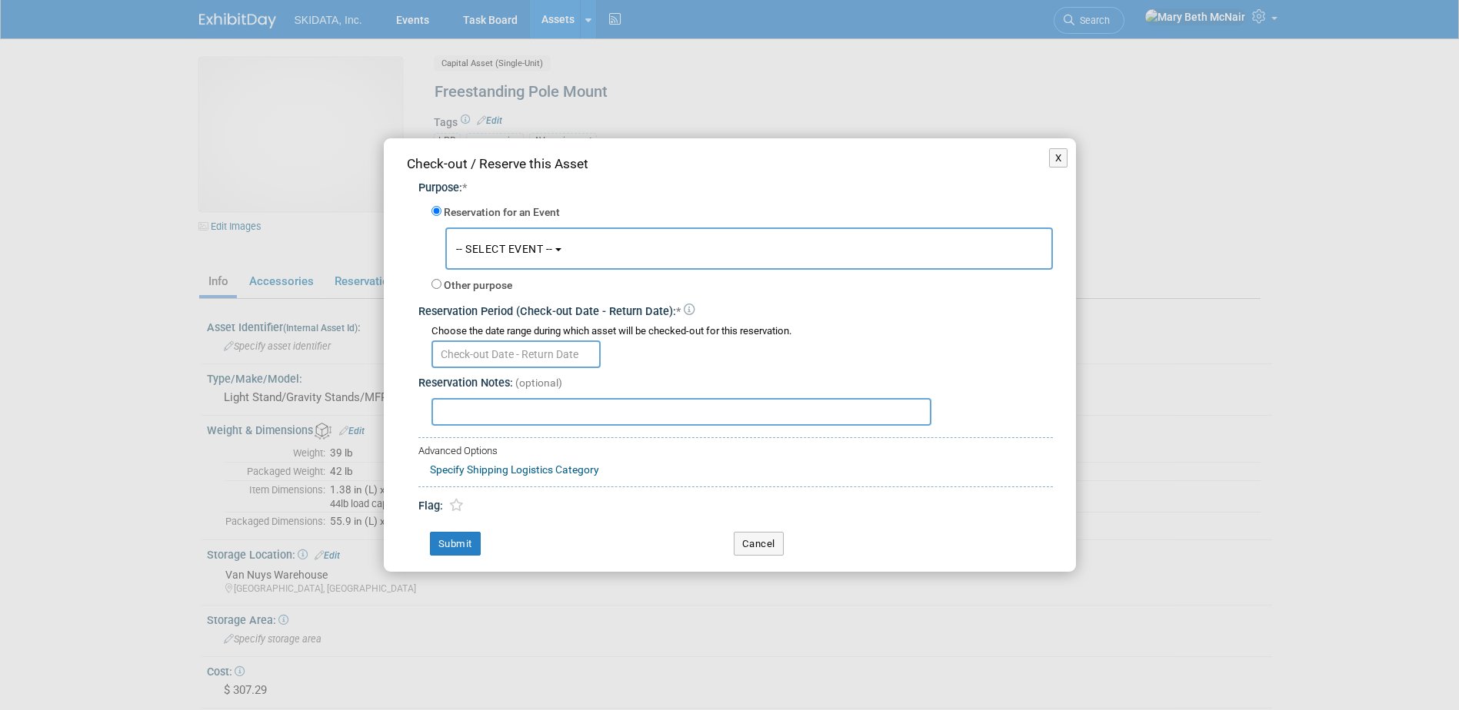
click at [502, 238] on button "-- SELECT EVENT --" at bounding box center [748, 249] width 607 height 42
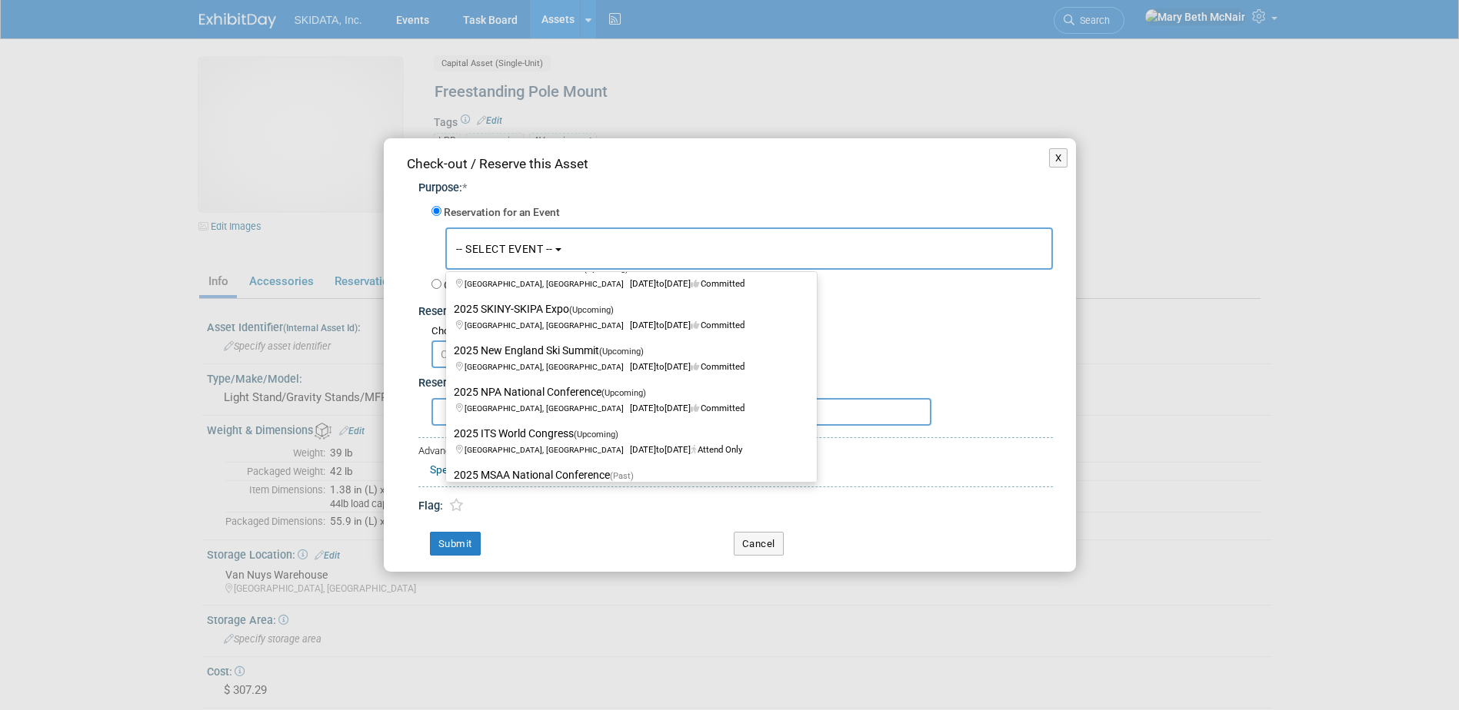
scroll to position [615, 0]
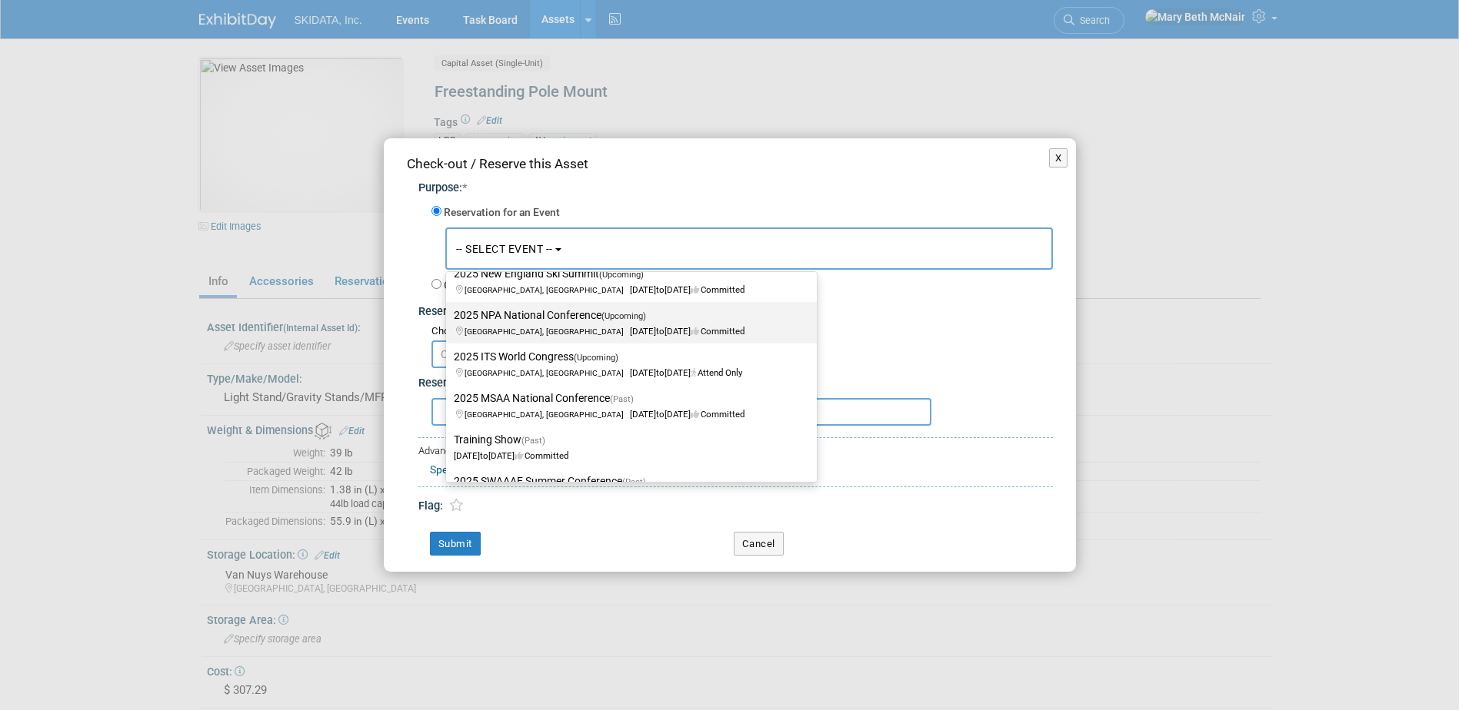
click at [527, 318] on label "2025 NPA National Conference (Upcoming) Indianapolis, IN Sep 8, 2025 to Sep 11,…" at bounding box center [628, 322] width 348 height 35
click at [448, 318] on input "2025 NPA National Conference (Upcoming) Indianapolis, IN Sep 8, 2025 to Sep 11,…" at bounding box center [443, 316] width 10 height 10
select select "11142834"
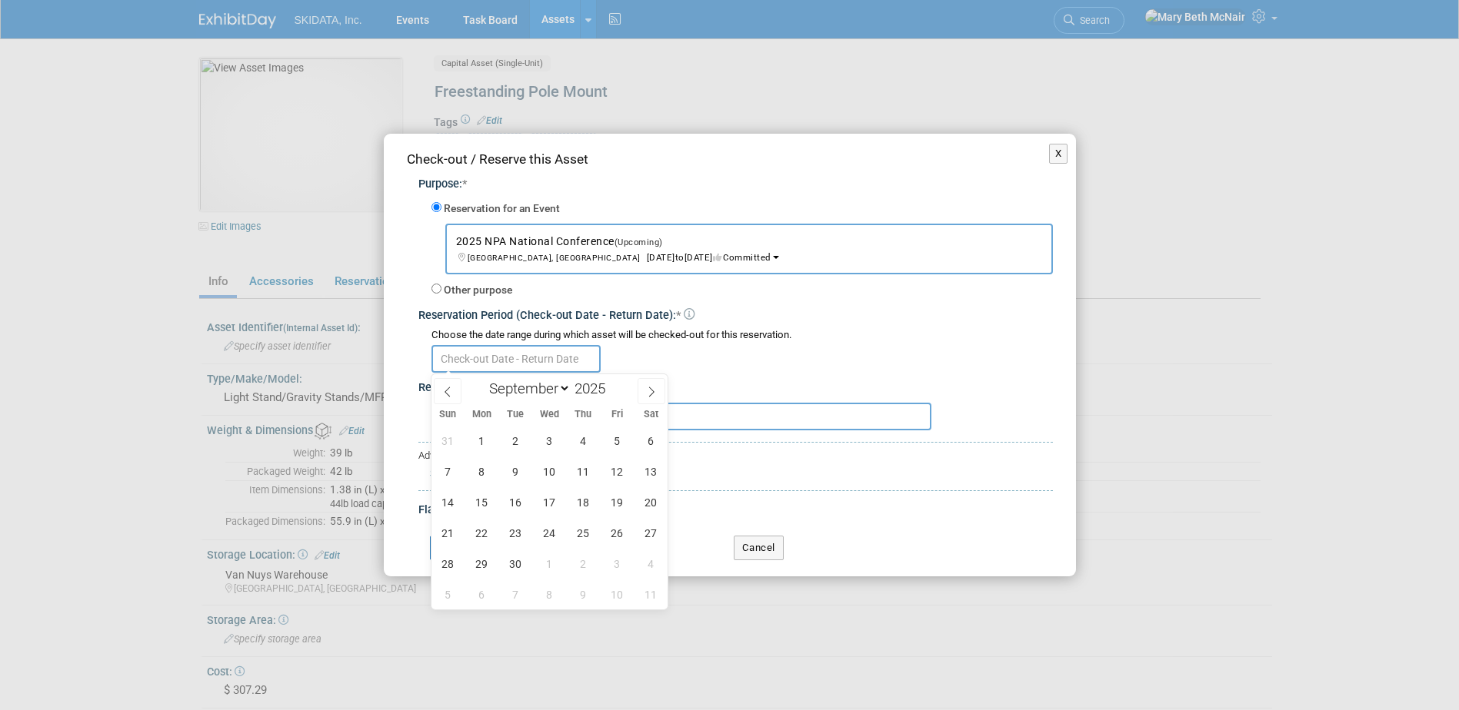
click at [470, 368] on body "SKIDATA, Inc. Events Task Board Assets New Asset" at bounding box center [729, 355] width 1459 height 710
click at [447, 400] on span at bounding box center [448, 391] width 28 height 26
select select "7"
click at [488, 563] on span "25" at bounding box center [482, 564] width 30 height 30
click at [481, 597] on span "1" at bounding box center [482, 595] width 30 height 30
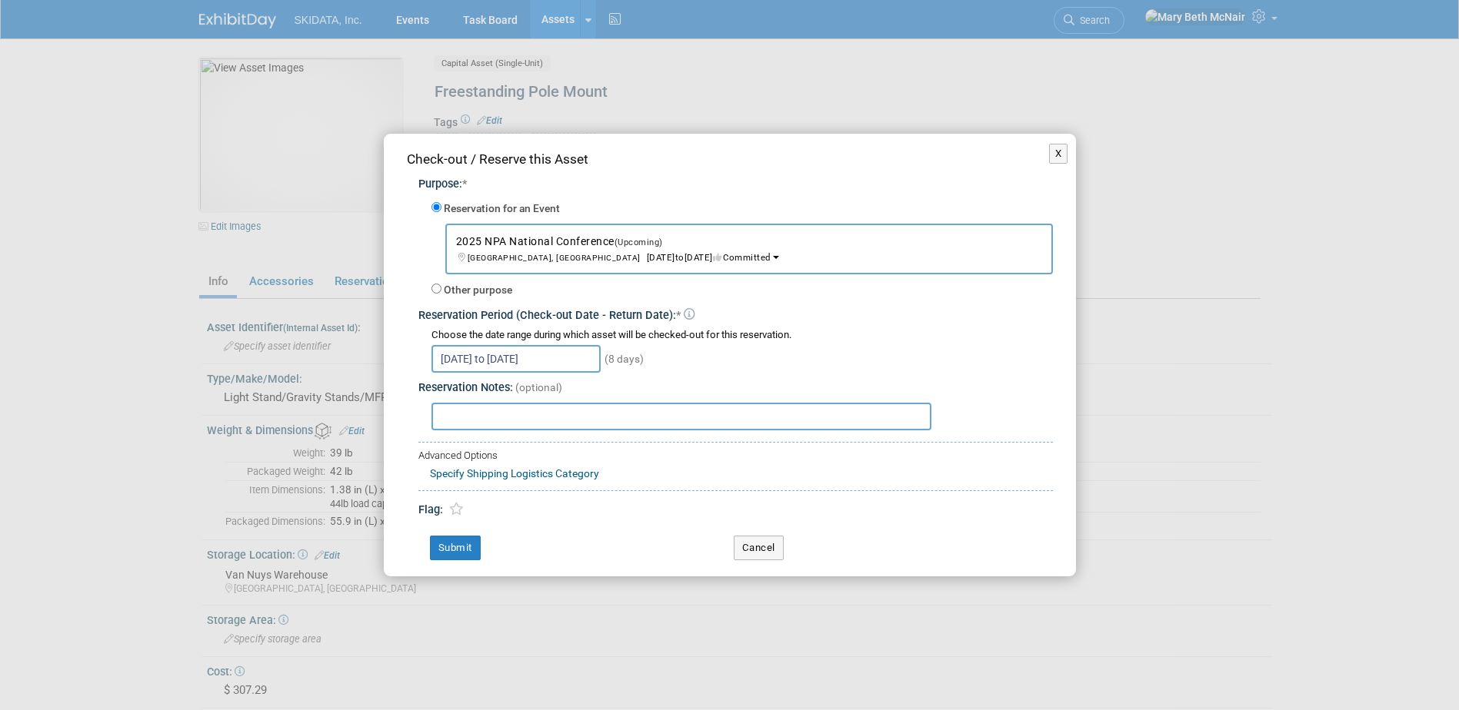
click at [511, 354] on input "Aug 25, 2025 to Sep 1, 2025" at bounding box center [515, 359] width 169 height 28
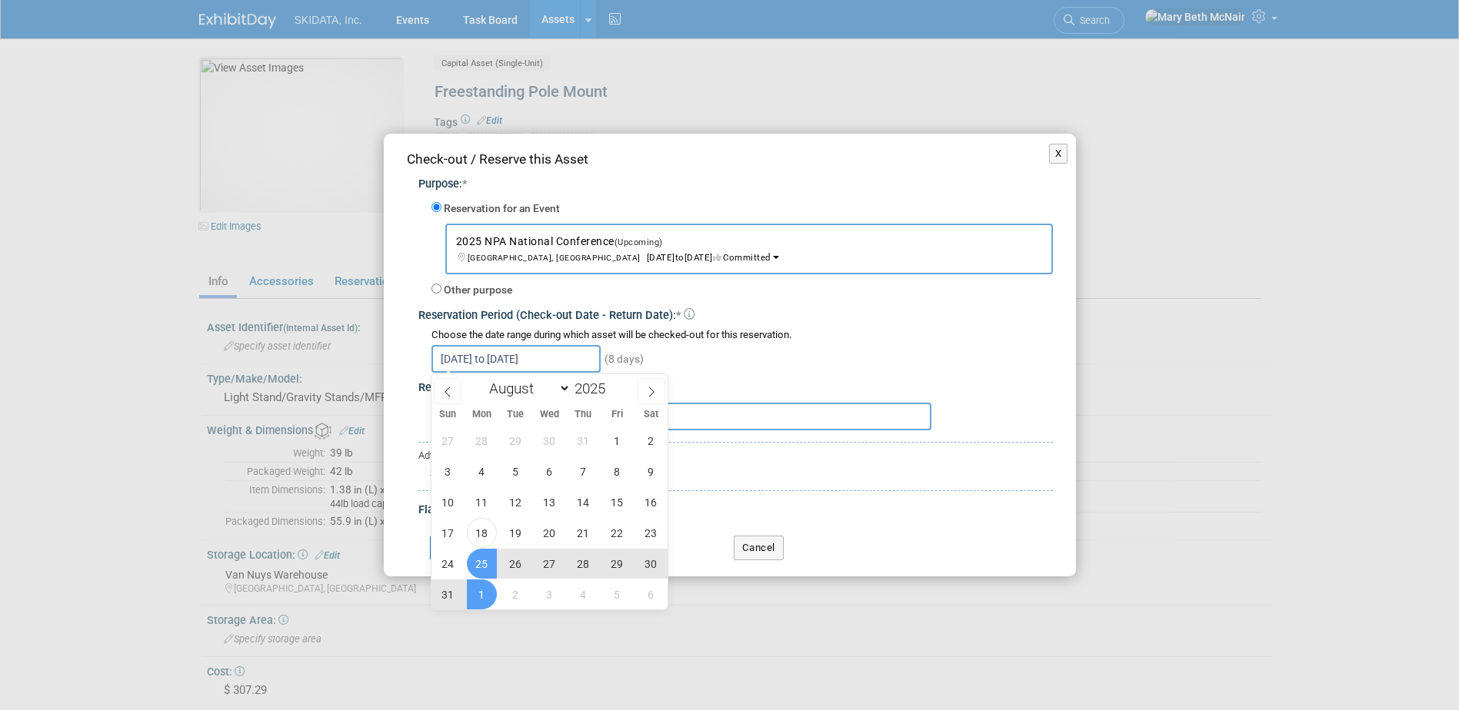
click at [485, 588] on span "1" at bounding box center [482, 595] width 30 height 30
type input "Sep 1, 2025"
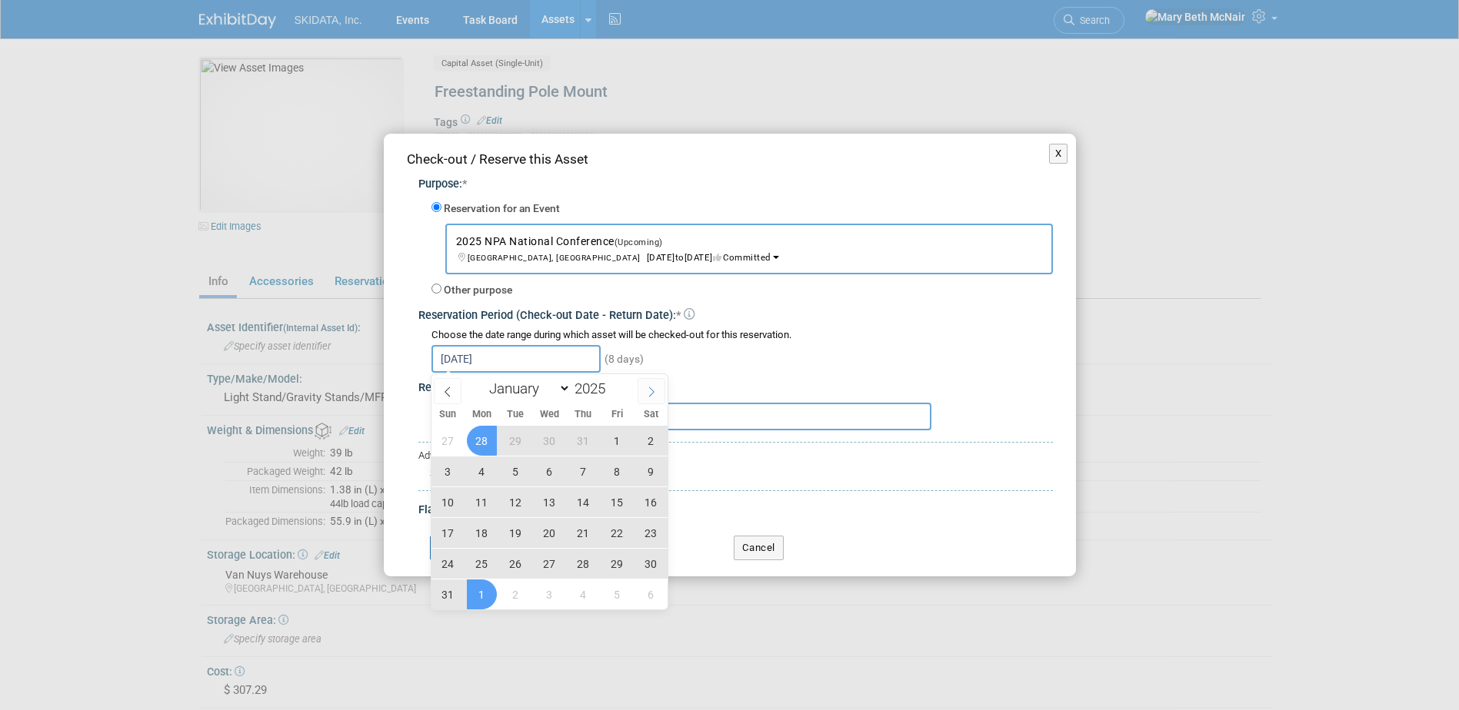
click at [651, 396] on icon at bounding box center [651, 392] width 11 height 11
select select "8"
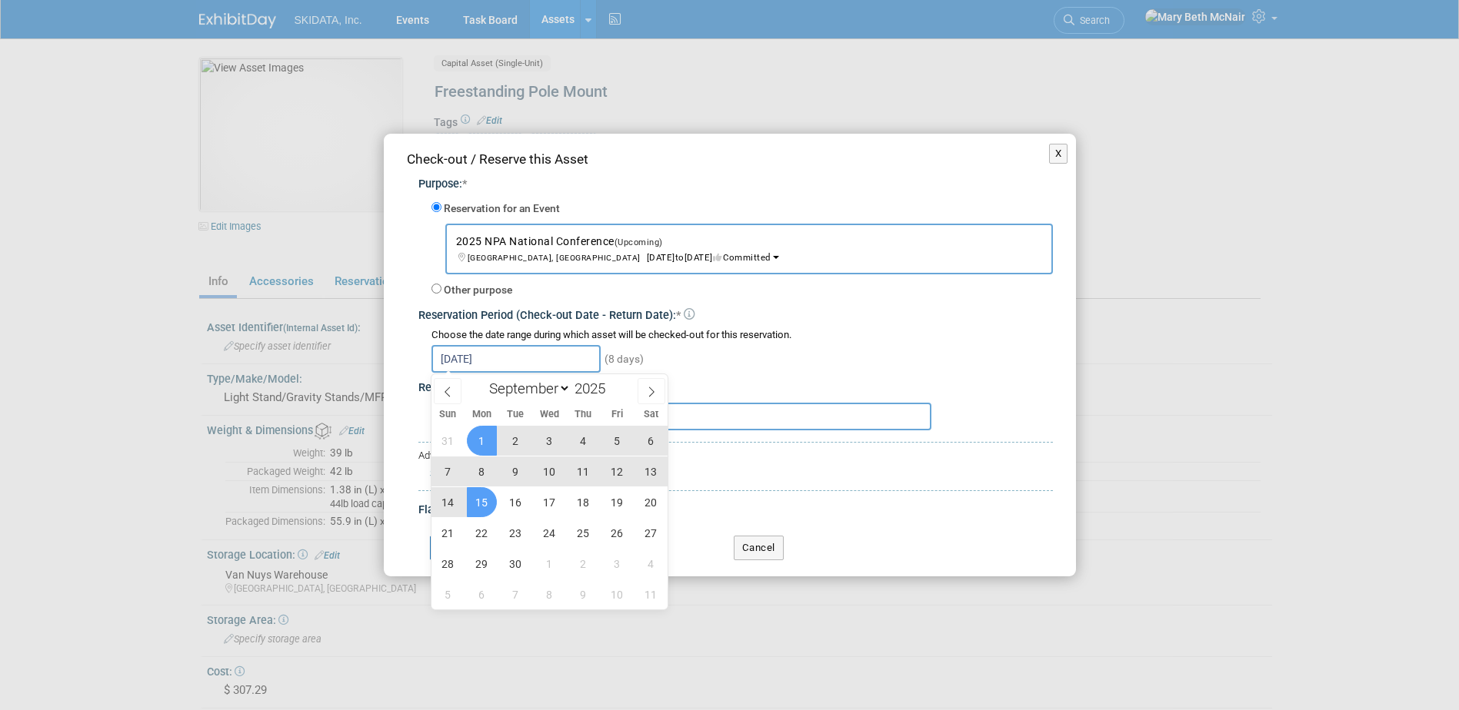
click at [487, 501] on span "15" at bounding box center [482, 502] width 30 height 30
type input "Sep 1, 2025 to Sep 15, 2025"
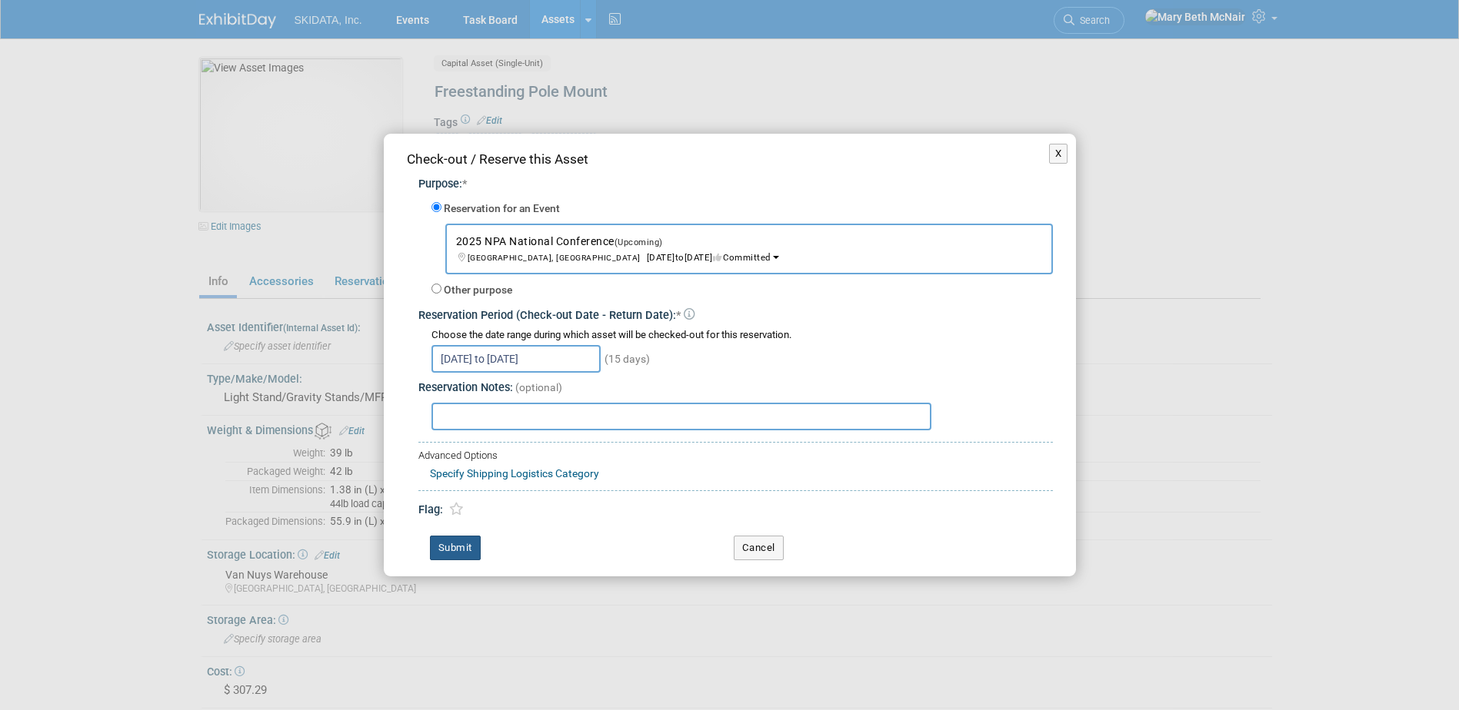
click at [449, 550] on button "Submit" at bounding box center [455, 548] width 51 height 25
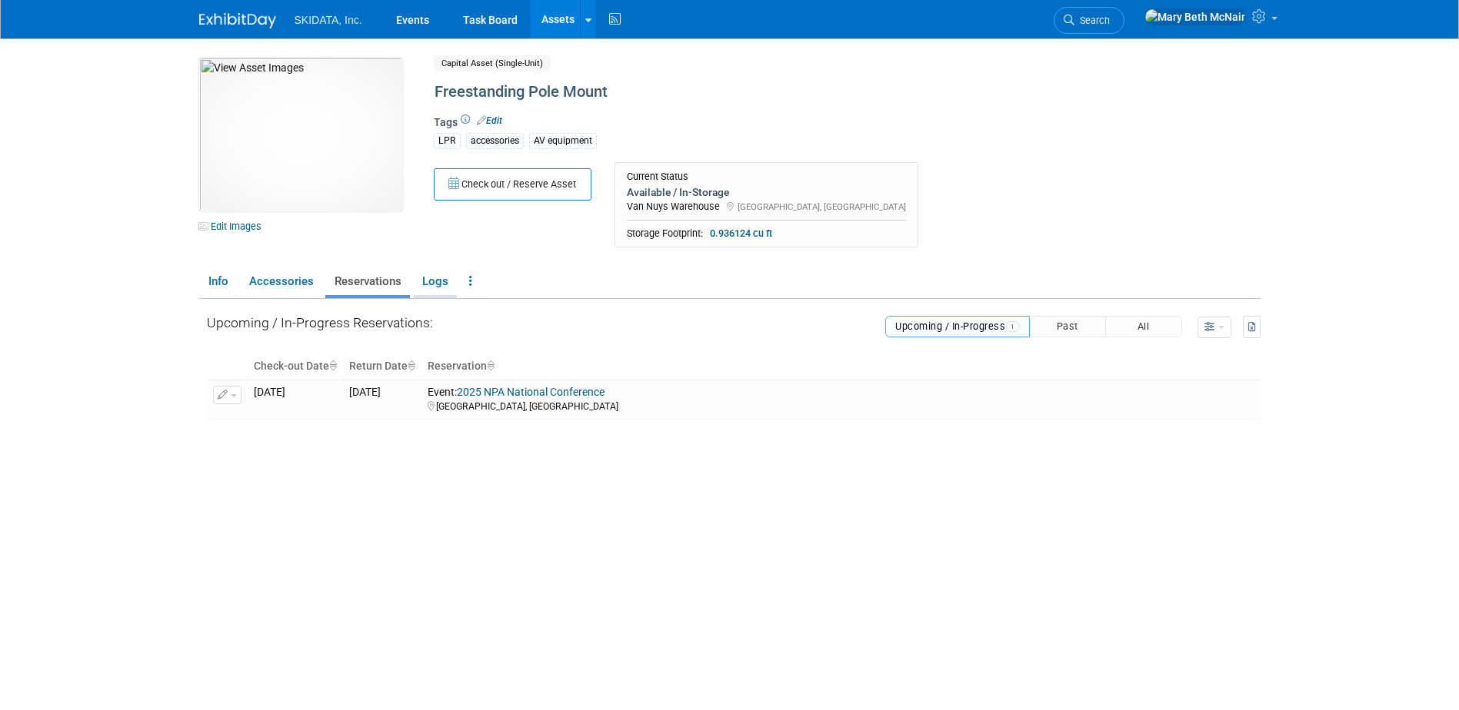
click at [434, 281] on link "Logs" at bounding box center [435, 281] width 44 height 27
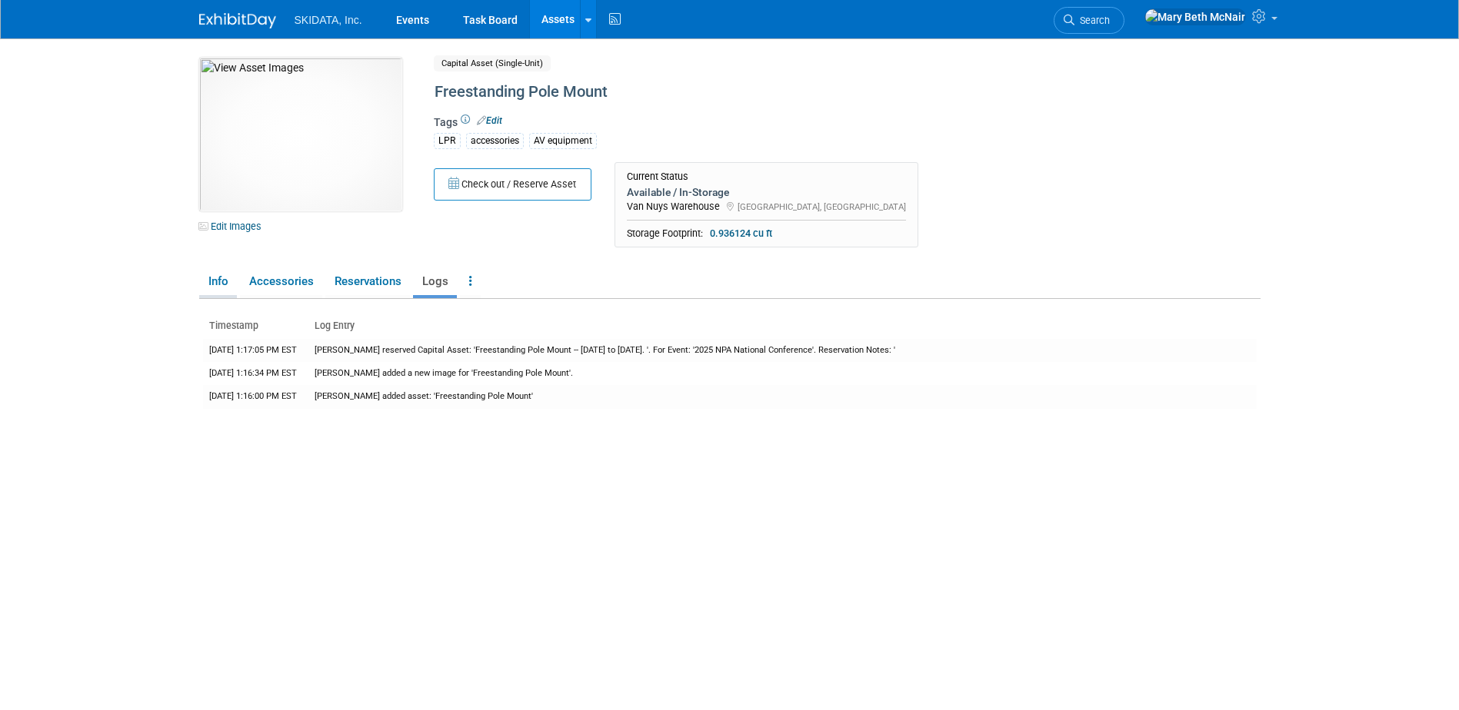
click at [230, 281] on link "Info" at bounding box center [218, 281] width 38 height 27
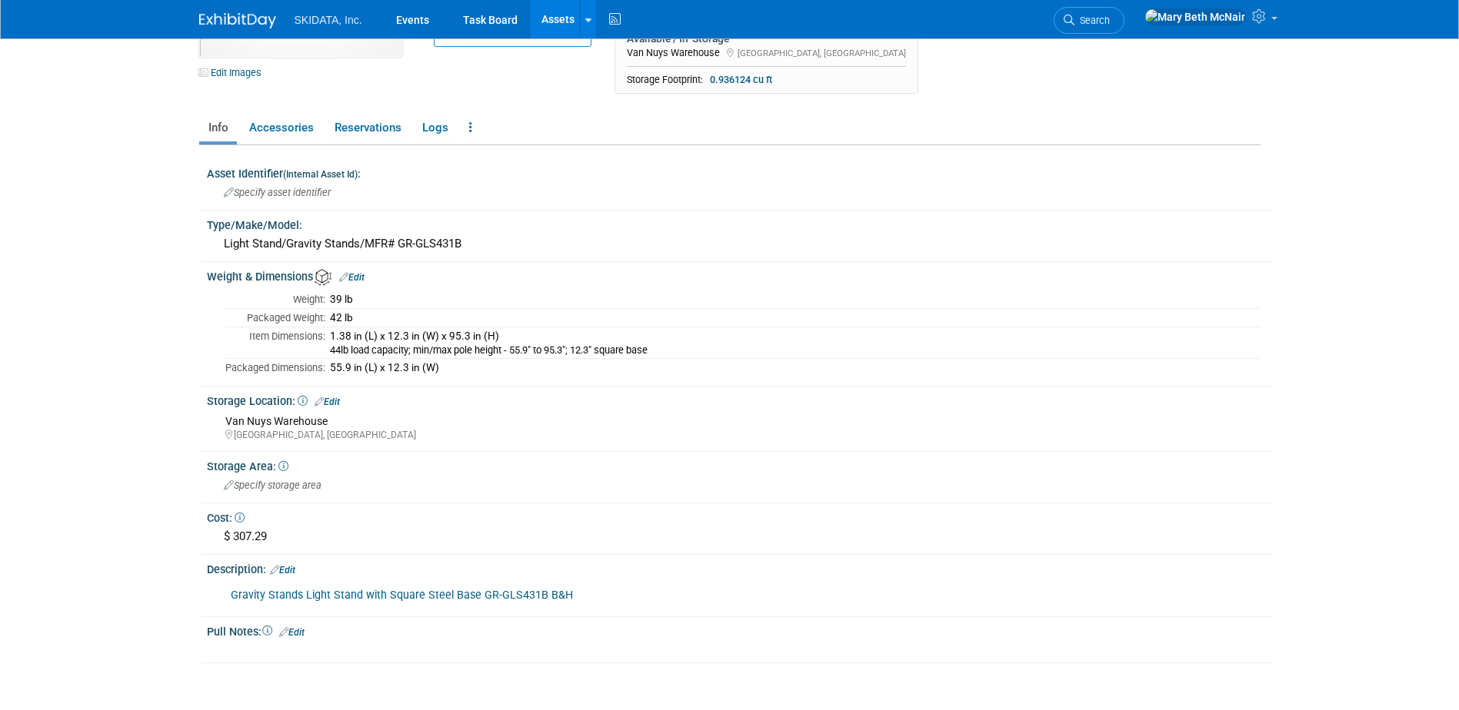
scroll to position [231, 0]
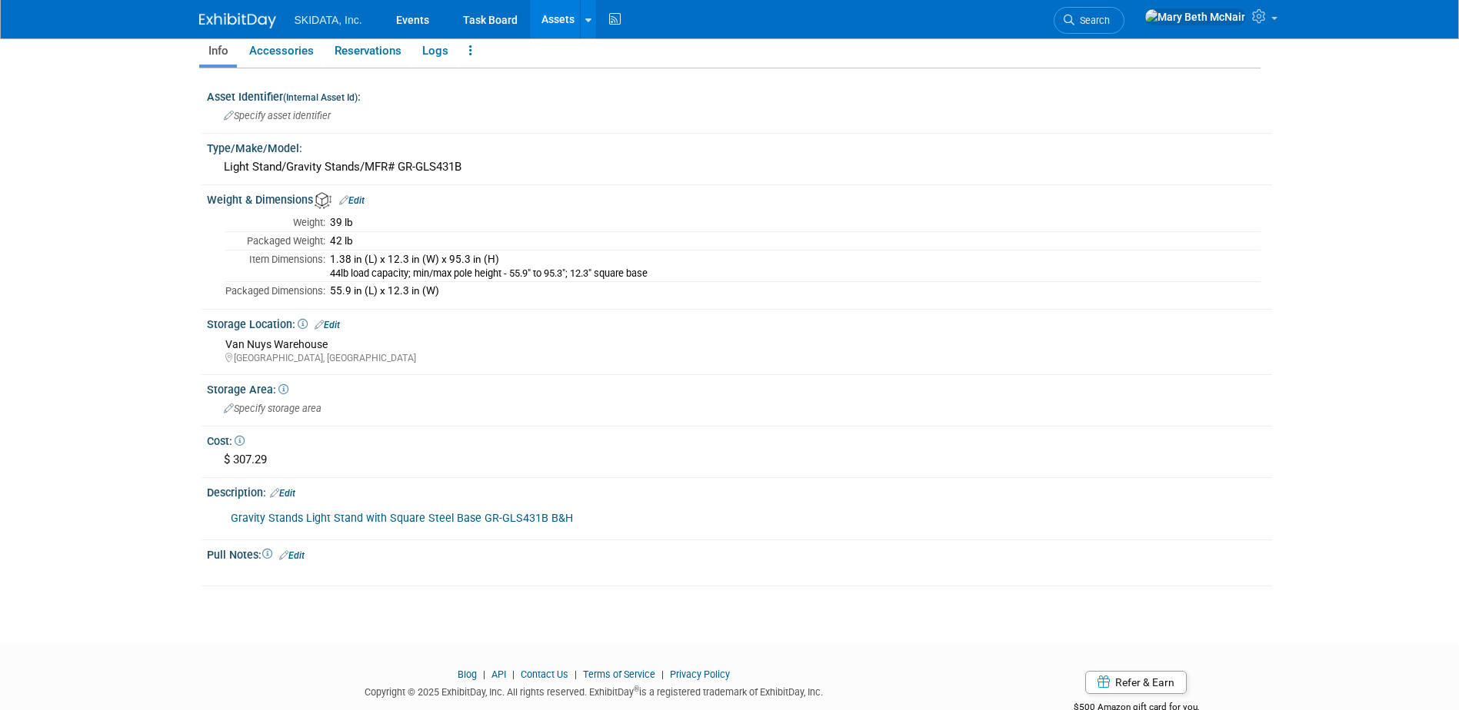
click at [361, 201] on link "Edit" at bounding box center [351, 200] width 25 height 11
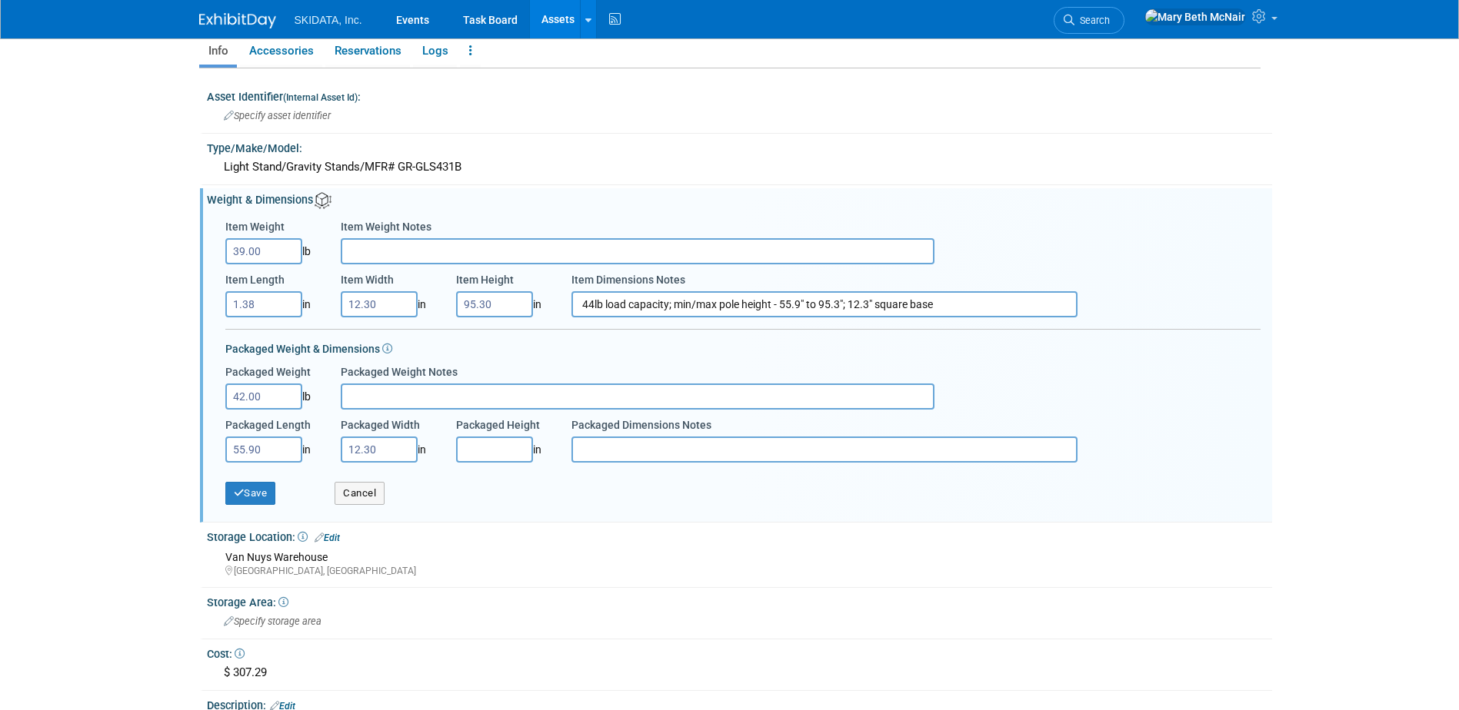
drag, startPoint x: 574, startPoint y: 308, endPoint x: 1109, endPoint y: 319, distance: 534.5
click at [1109, 319] on div "Item Weight 39.00 lb Item Weight Notes Item Length 1.38 in Item Width 12.30 in …" at bounding box center [742, 338] width 1035 height 254
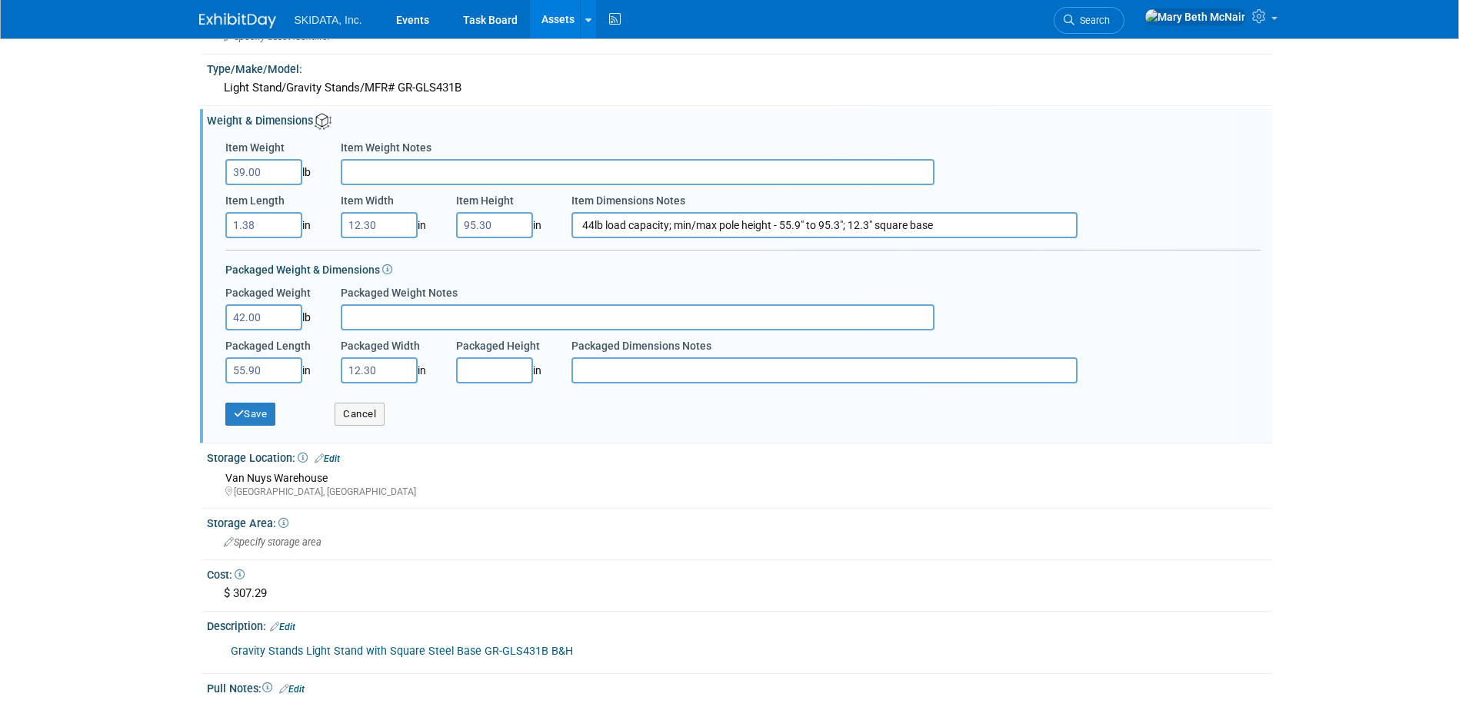
scroll to position [384, 0]
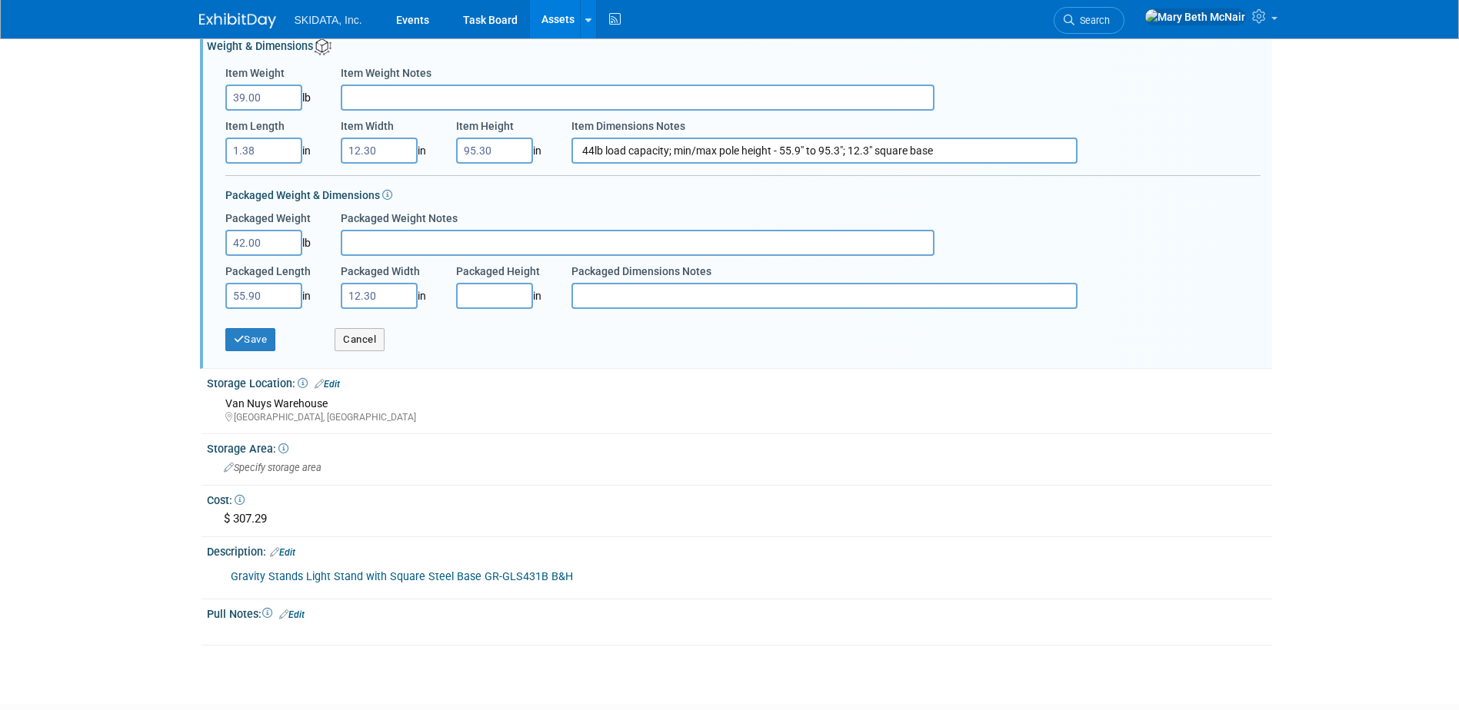
click at [294, 551] on link "Edit" at bounding box center [282, 552] width 25 height 11
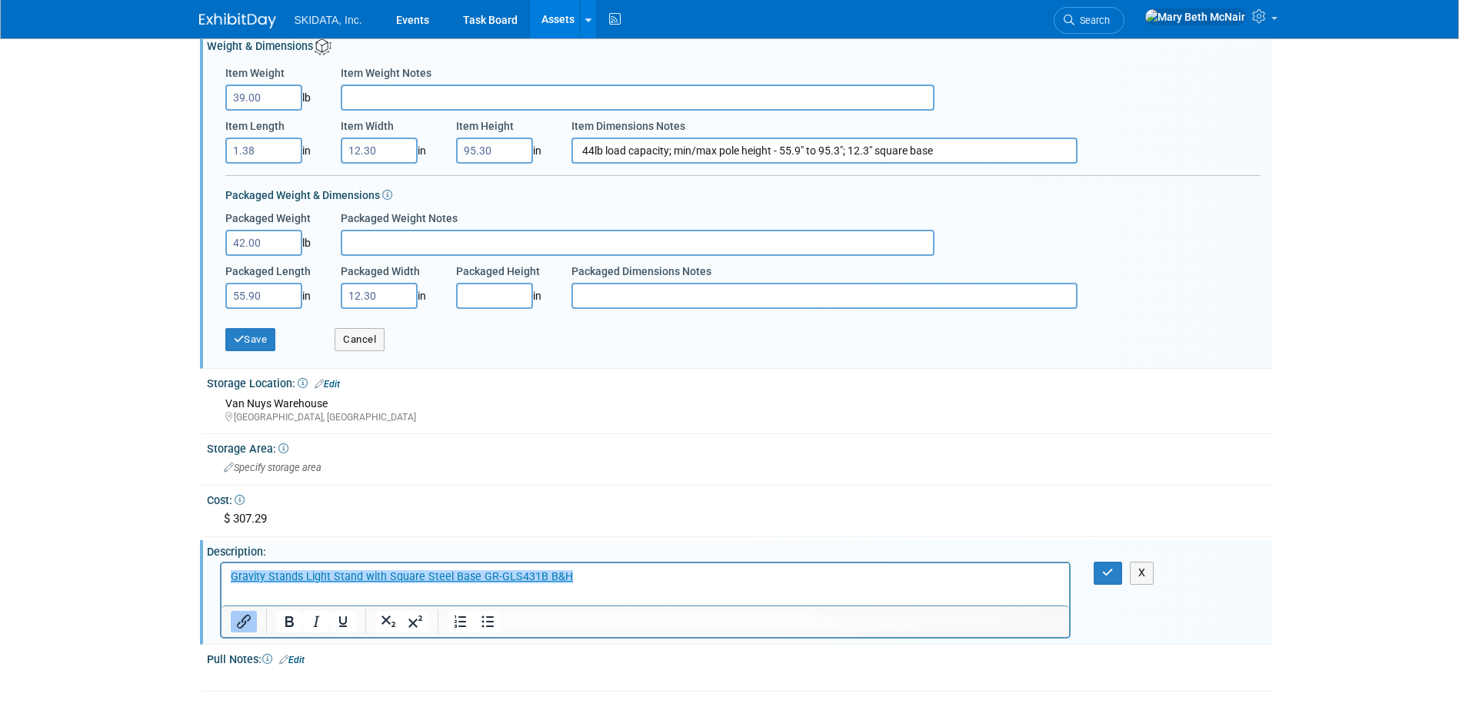
scroll to position [0, 0]
click at [592, 585] on html "﻿Gravity Stands Light Stand with Square Steel Base GR-GLS431B B&H" at bounding box center [645, 575] width 848 height 22
click at [586, 578] on p "Gravity Stands Light Stand with Square Steel Base GR-GLS431B B&H﻿" at bounding box center [645, 577] width 830 height 15
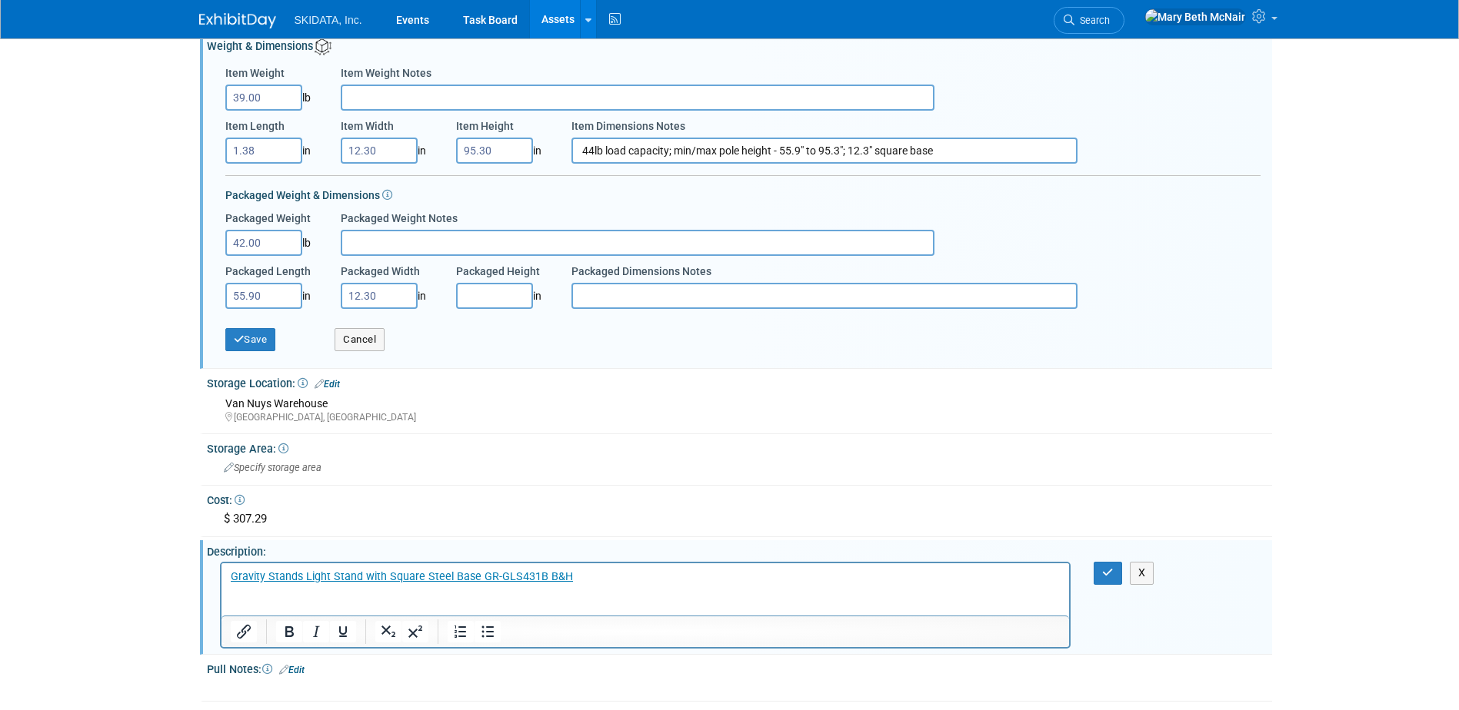
paste body "Rich Text Area. Press ALT-0 for help."
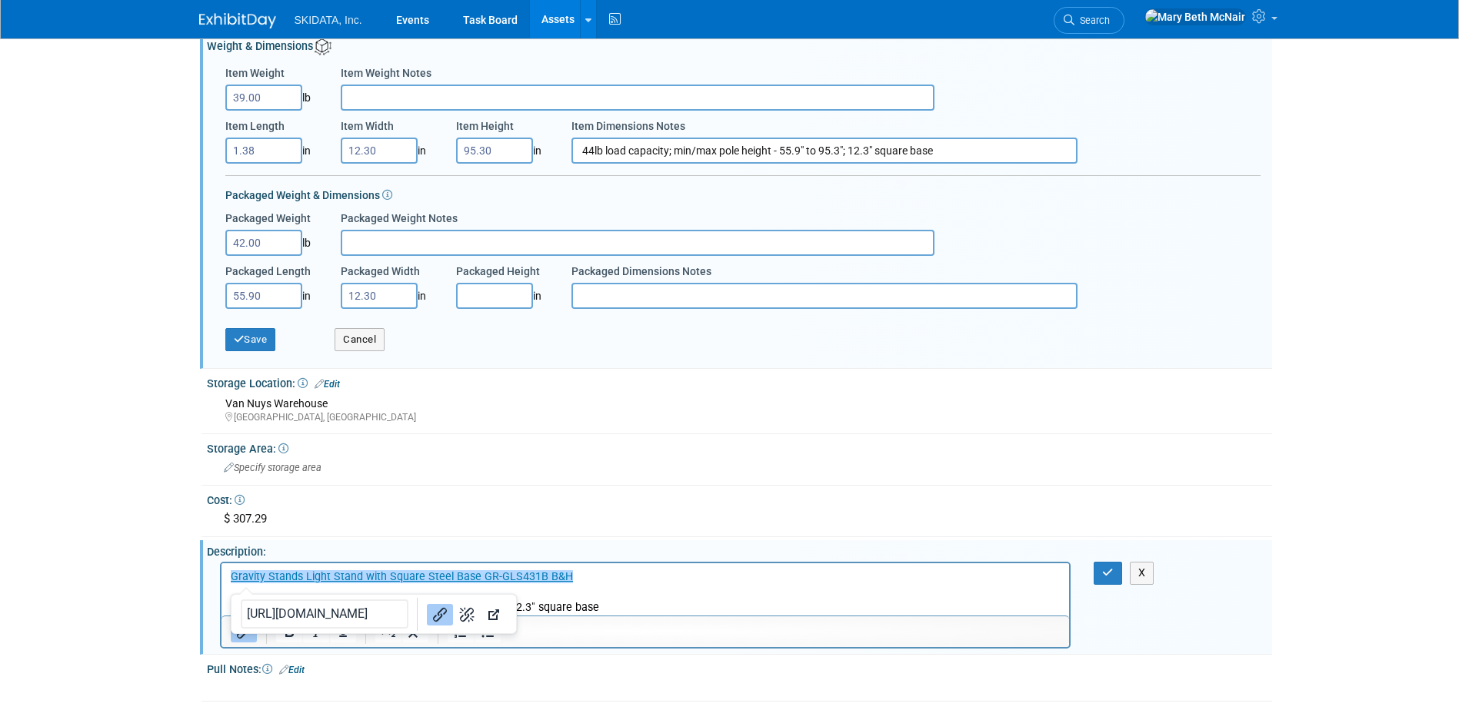
click at [624, 602] on p "44lb load capacity; min/max pole height - 55.9" to 95.3"; 12.3" square base" at bounding box center [645, 607] width 830 height 15
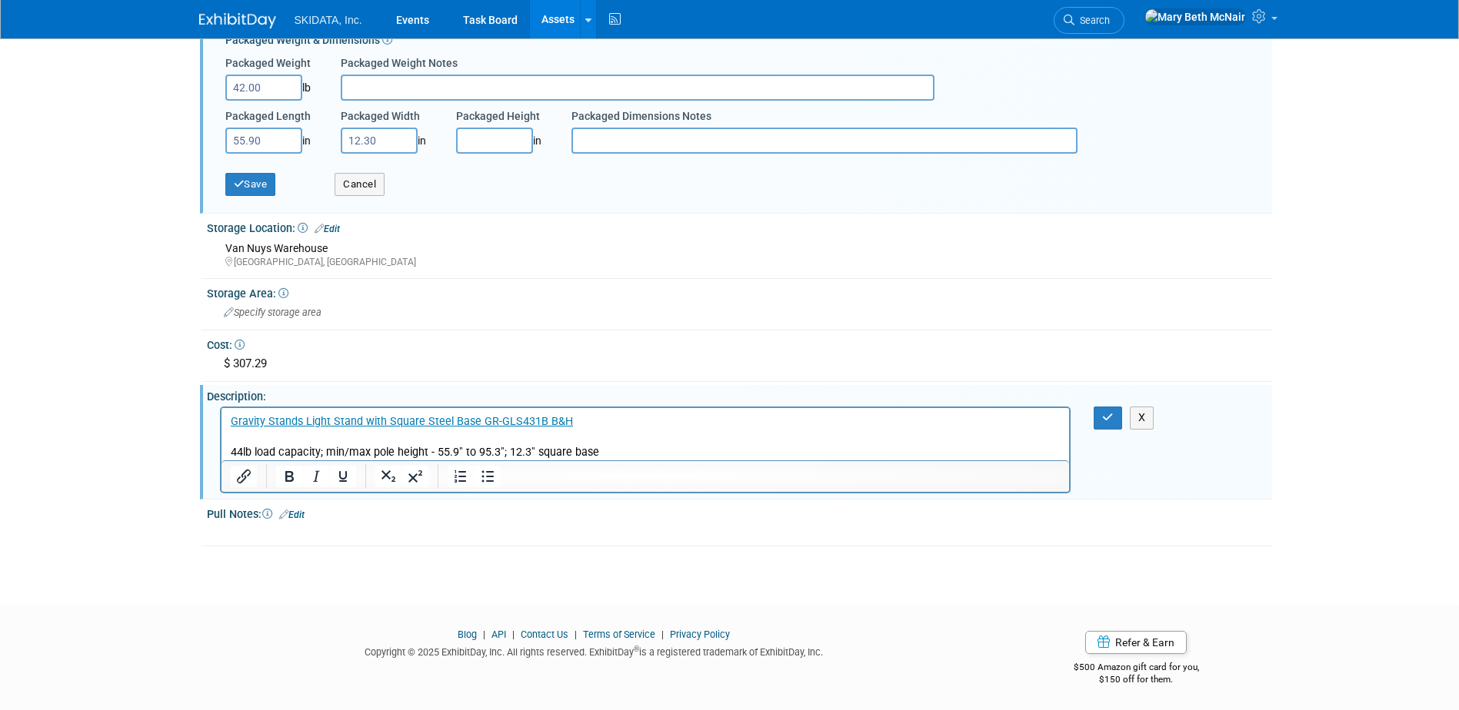
scroll to position [542, 0]
drag, startPoint x: 325, startPoint y: 446, endPoint x: 567, endPoint y: 884, distance: 500.4
click at [325, 446] on p "44lb load capacity; min/max pole height - 55.9" to 95.3"; 12.3" square base" at bounding box center [645, 450] width 830 height 15
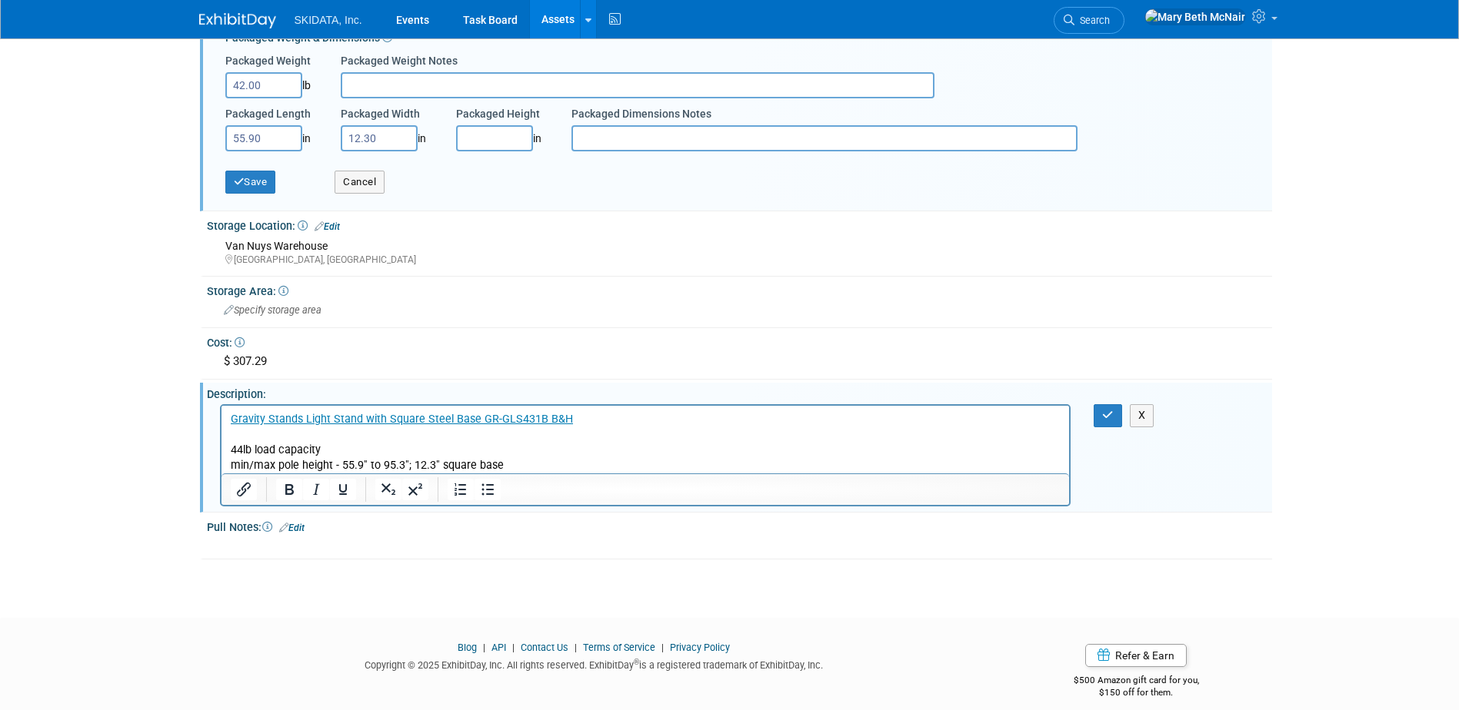
click at [411, 467] on p "min/max pole height - 55.9" to 95.3"; 12.3" square base" at bounding box center [645, 465] width 830 height 15
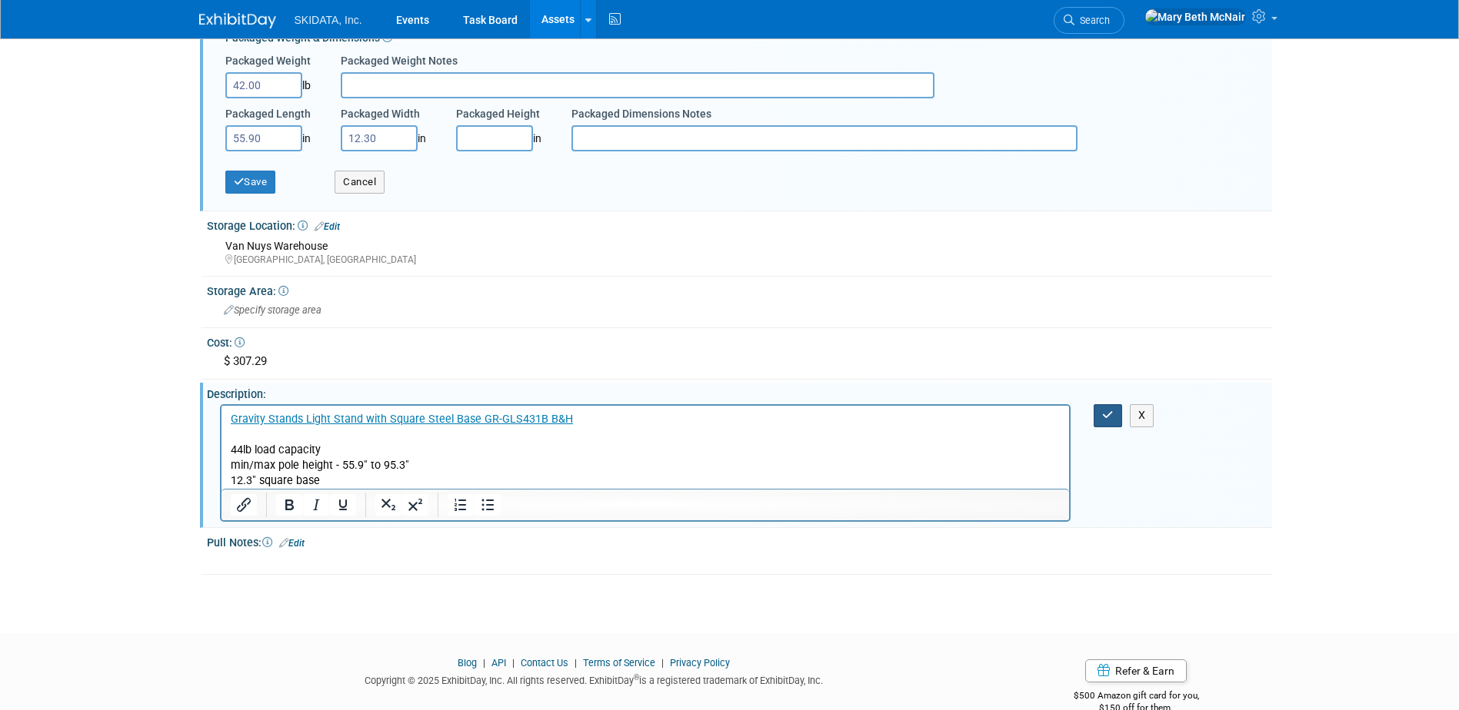
click at [1113, 425] on button "button" at bounding box center [1107, 415] width 28 height 22
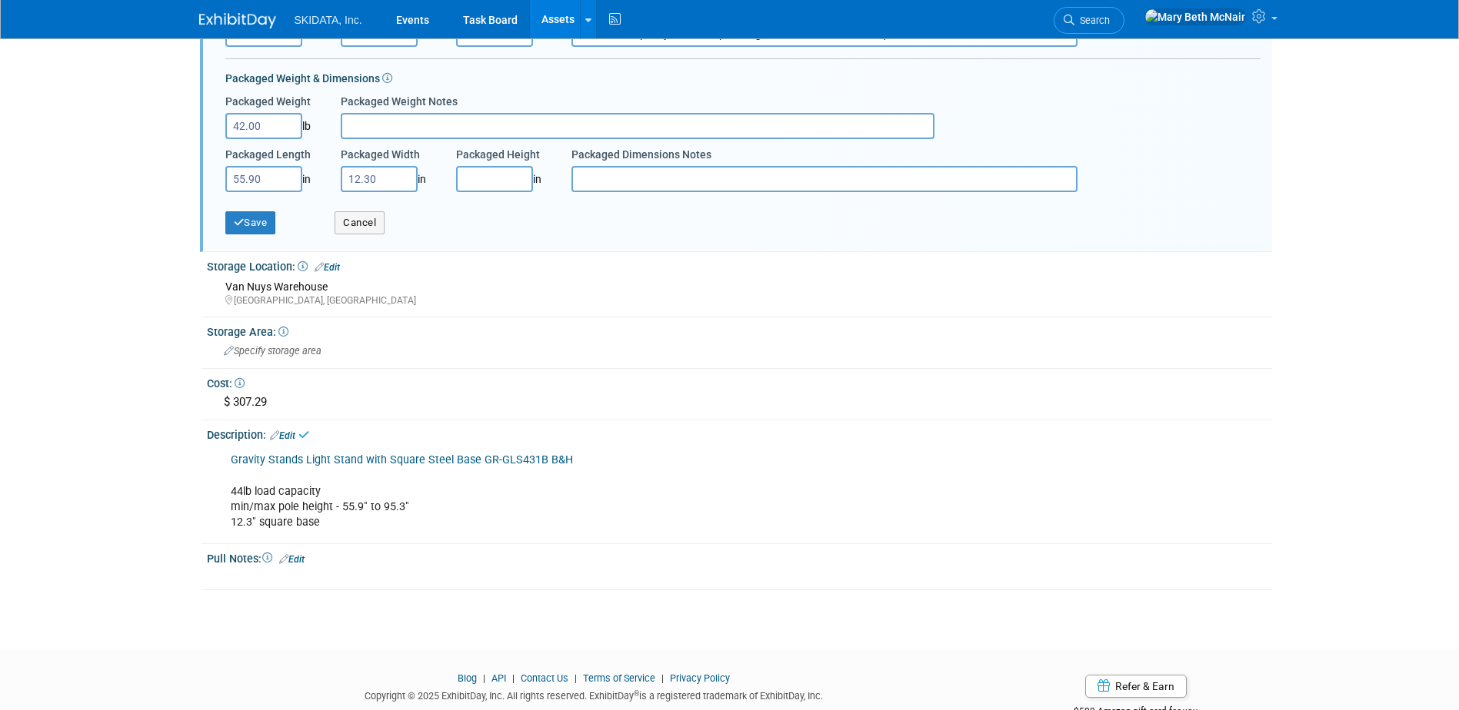
scroll to position [465, 0]
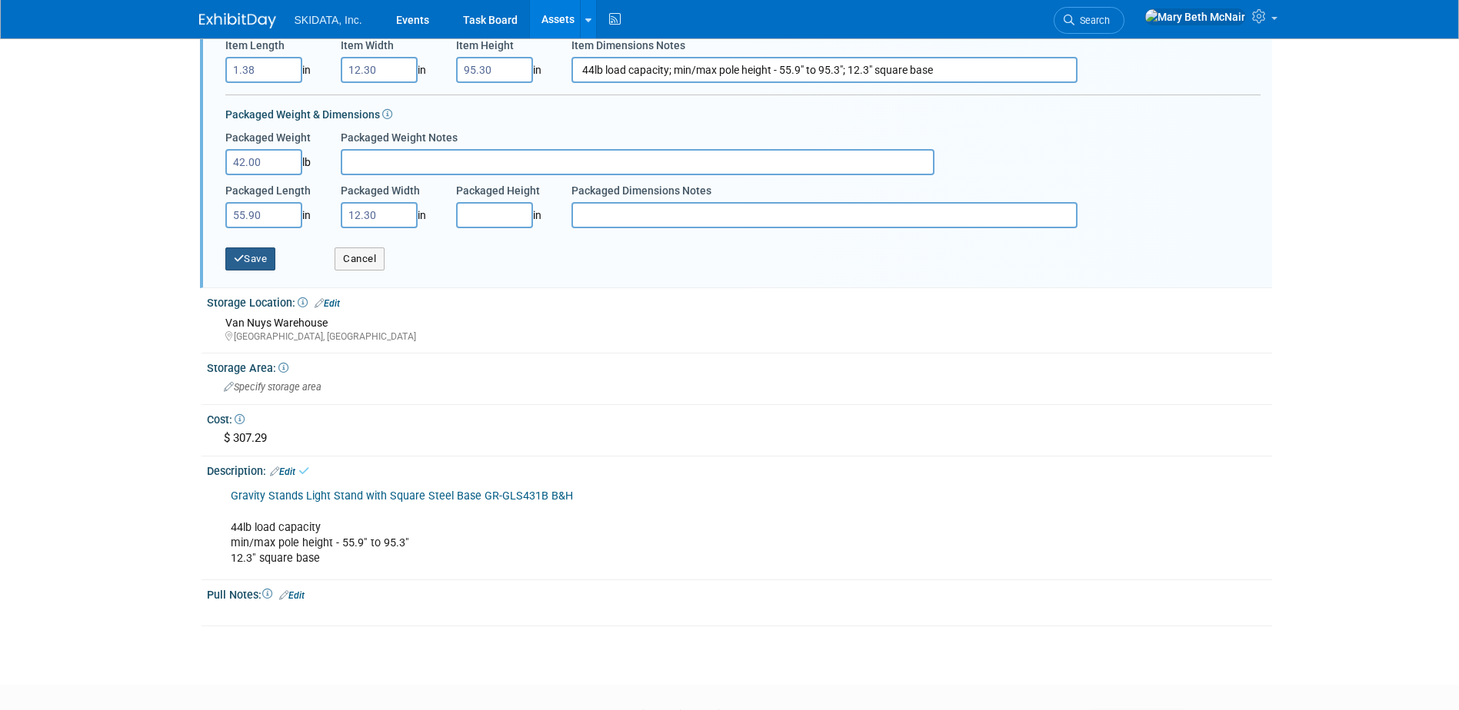
click at [260, 261] on button "Save" at bounding box center [250, 259] width 51 height 23
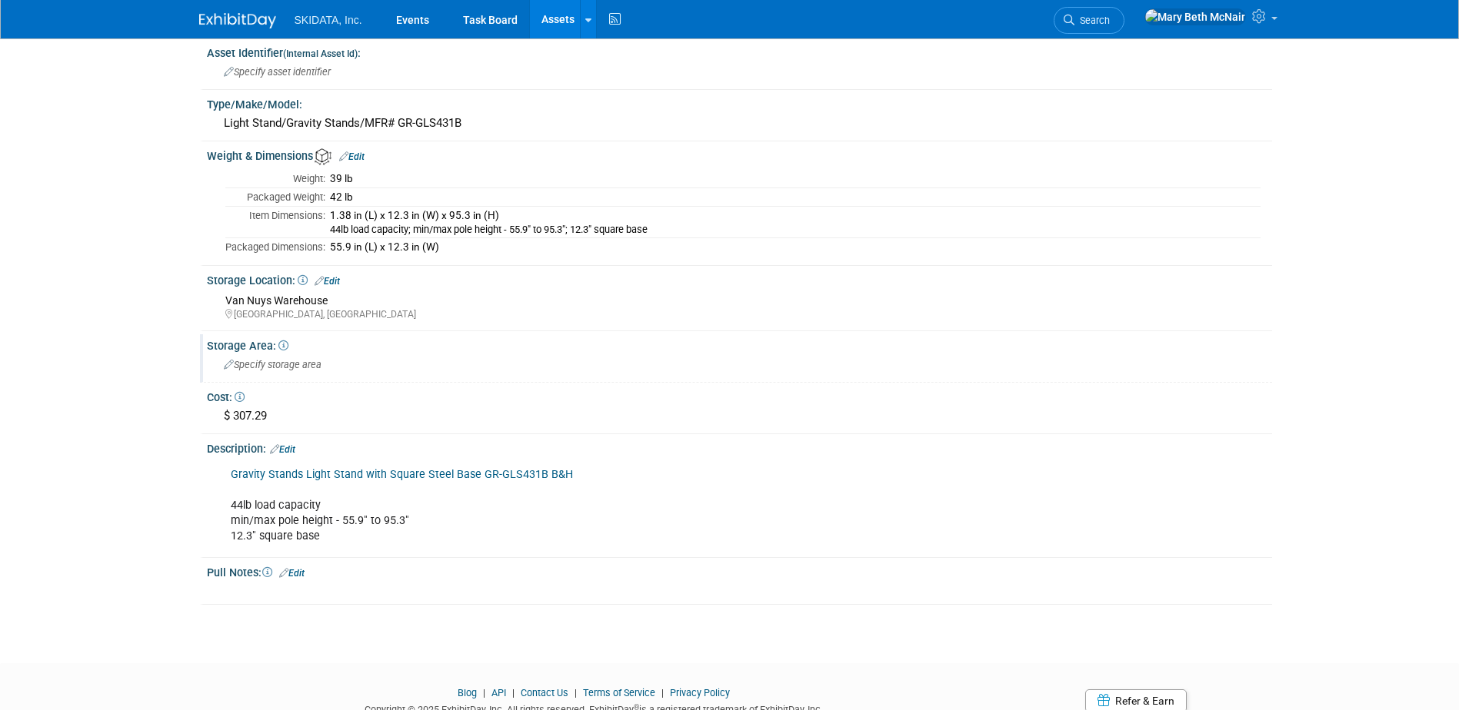
scroll to position [258, 0]
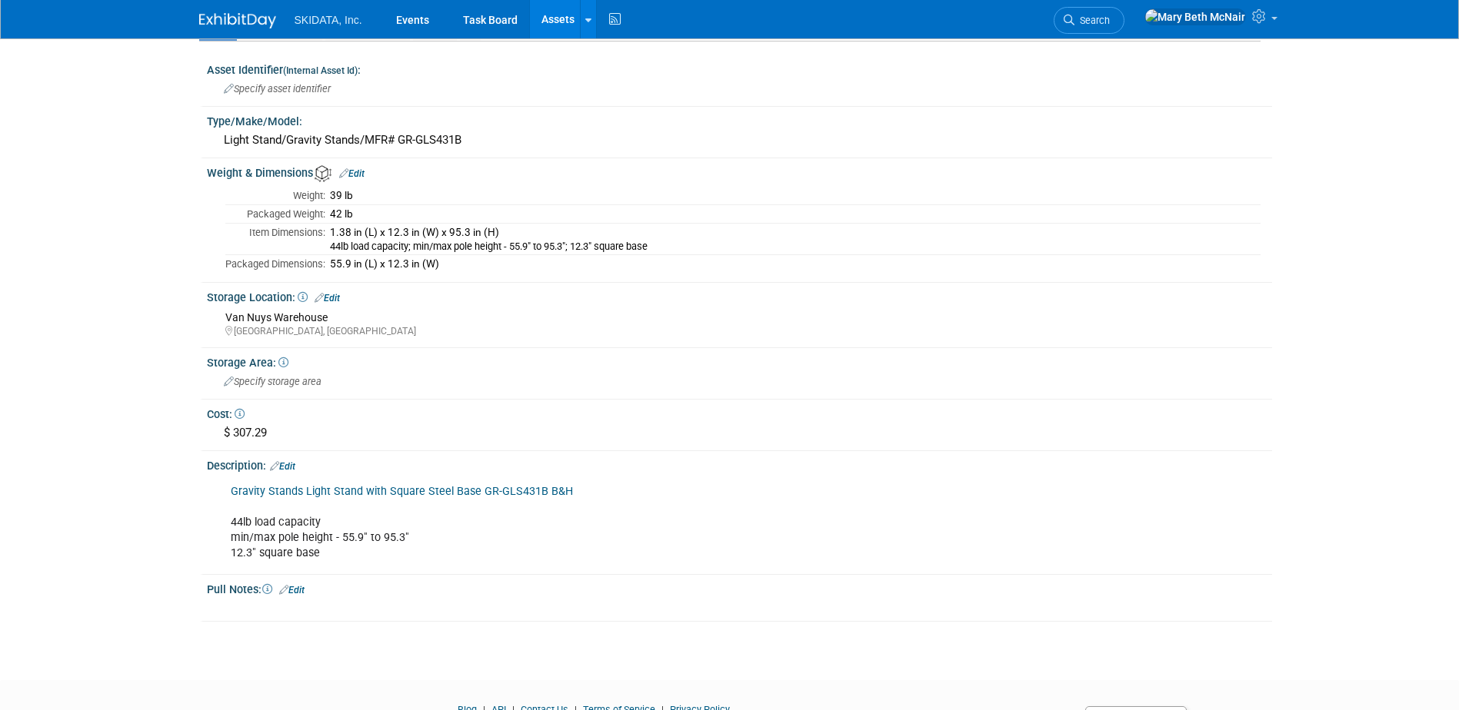
click at [543, 231] on div "1.38 in (L) x 12.3 in (W) x 95.3 in (H)" at bounding box center [795, 233] width 930 height 14
click at [358, 171] on link "Edit" at bounding box center [351, 173] width 25 height 11
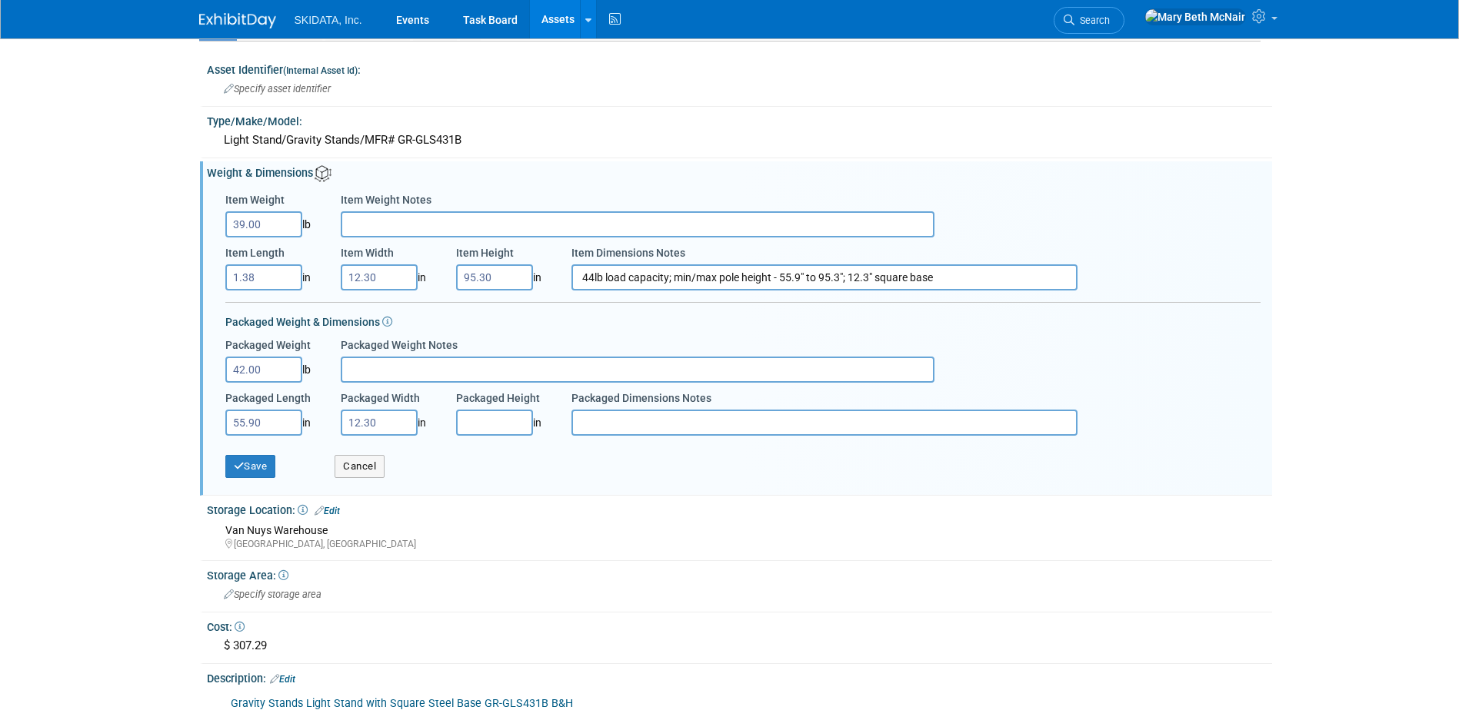
drag, startPoint x: 580, startPoint y: 274, endPoint x: 982, endPoint y: 343, distance: 407.9
click at [982, 343] on div "Item Weight 39.00 lb Item Weight Notes Item Length 1.38 in Item Width 12.30 in …" at bounding box center [742, 312] width 1035 height 254
click at [236, 464] on icon "button" at bounding box center [239, 466] width 11 height 10
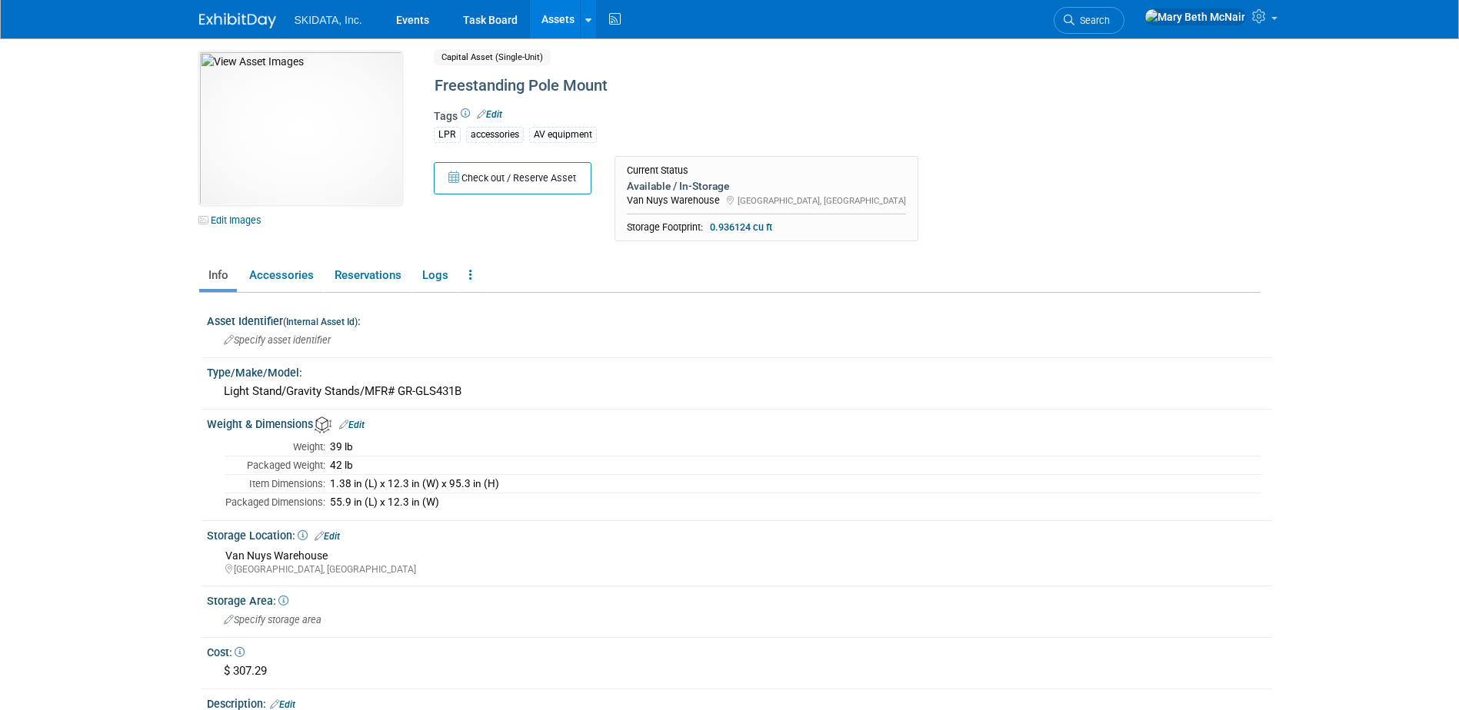
scroll to position [0, 0]
